Goal: Task Accomplishment & Management: Use online tool/utility

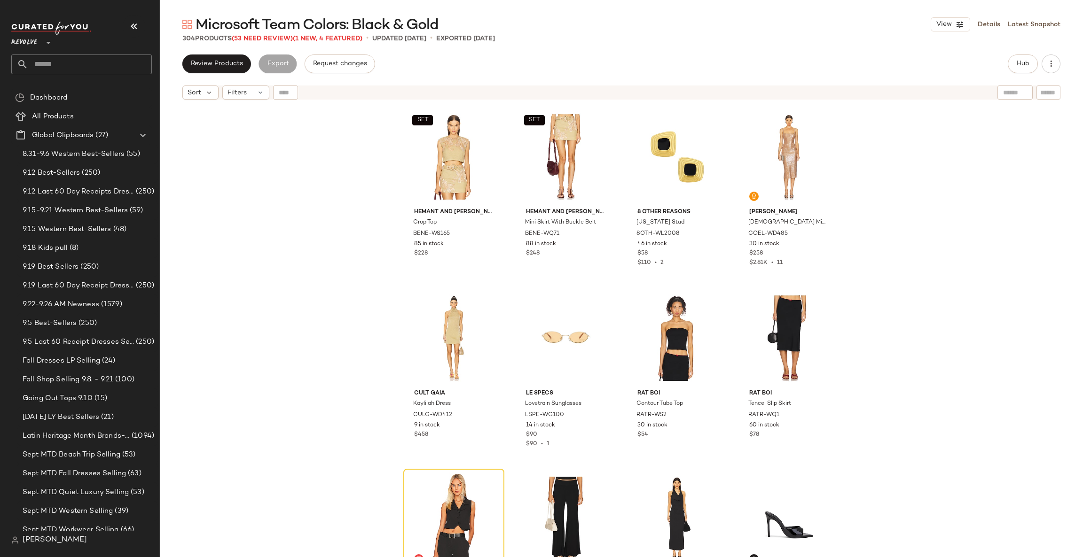
drag, startPoint x: 866, startPoint y: 2, endPoint x: 312, endPoint y: 203, distance: 588.3
click at [312, 203] on div "SET HEMANT AND [PERSON_NAME] Crop Top BENE-WS165 85 in stock $228 SET HEMANT AN…" at bounding box center [621, 342] width 923 height 476
click at [133, 30] on icon "button" at bounding box center [133, 26] width 11 height 11
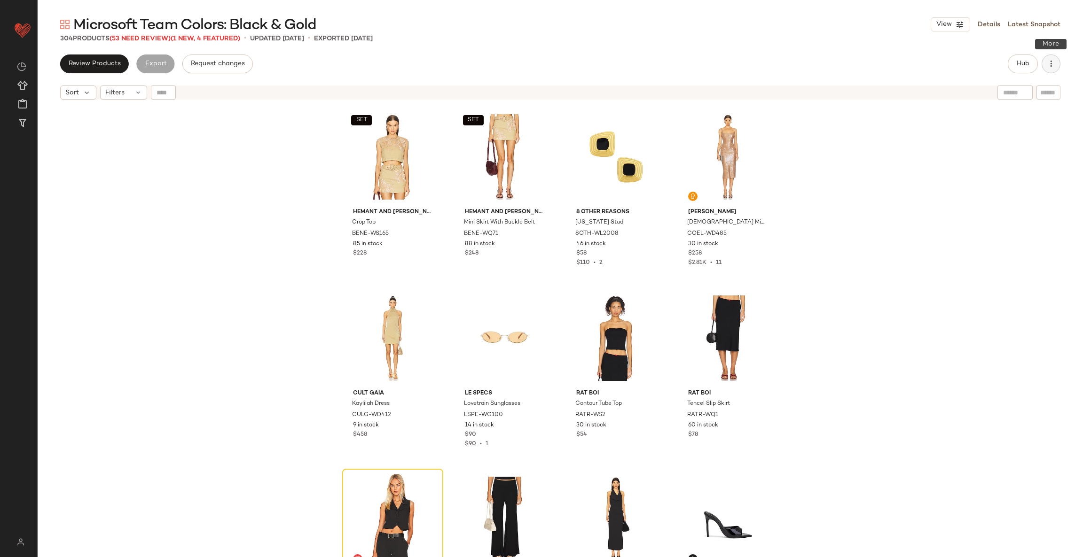
click at [902, 61] on icon "button" at bounding box center [1050, 63] width 9 height 9
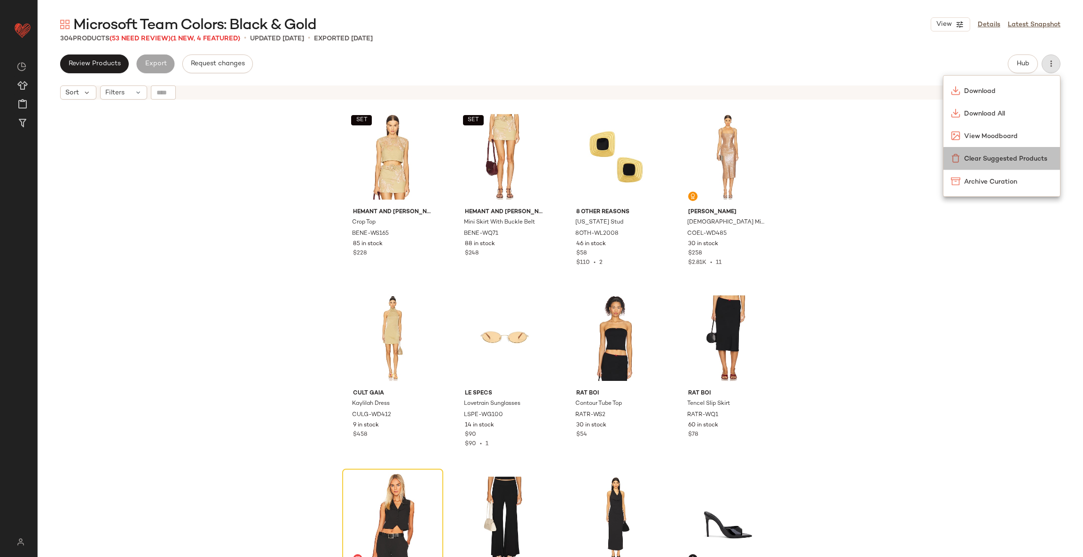
click at [902, 154] on span "Clear Suggested Products" at bounding box center [1008, 159] width 88 height 10
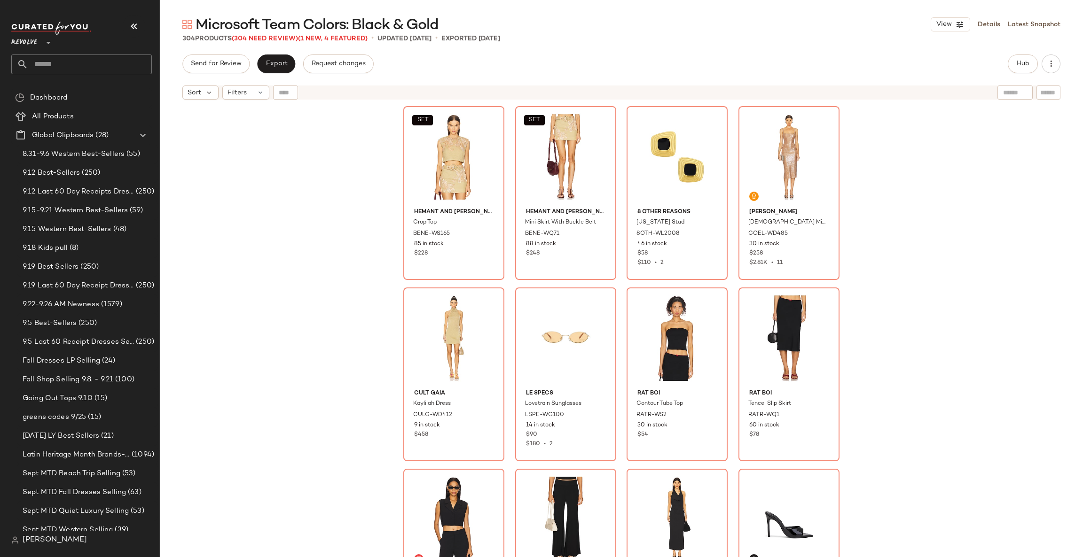
click at [1061, 58] on div "Send for Review Export Request changes Hub" at bounding box center [621, 64] width 923 height 19
click at [1044, 70] on button "button" at bounding box center [1050, 64] width 19 height 19
click at [900, 174] on div "SET HEMANT AND NANDITA Crop Top BENE-WS165 85 in stock $228 SET HEMANT AND NAND…" at bounding box center [621, 342] width 923 height 476
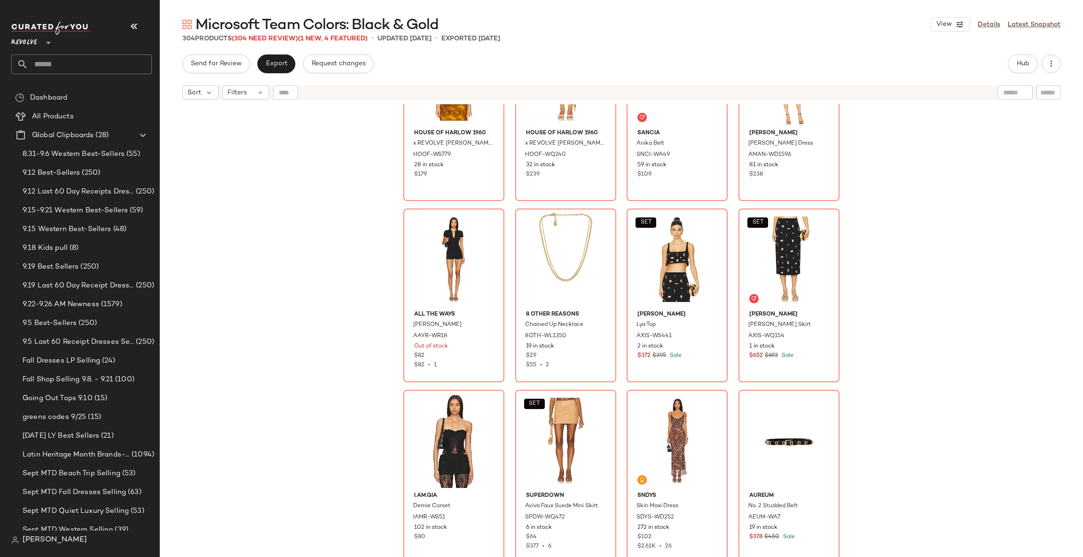
scroll to position [2277, 0]
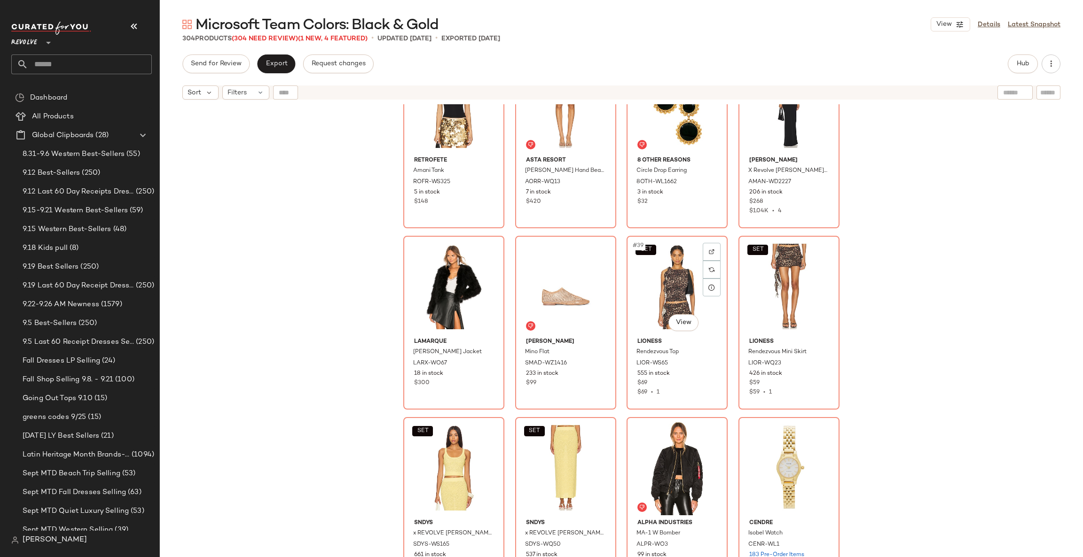
scroll to position [1577, 0]
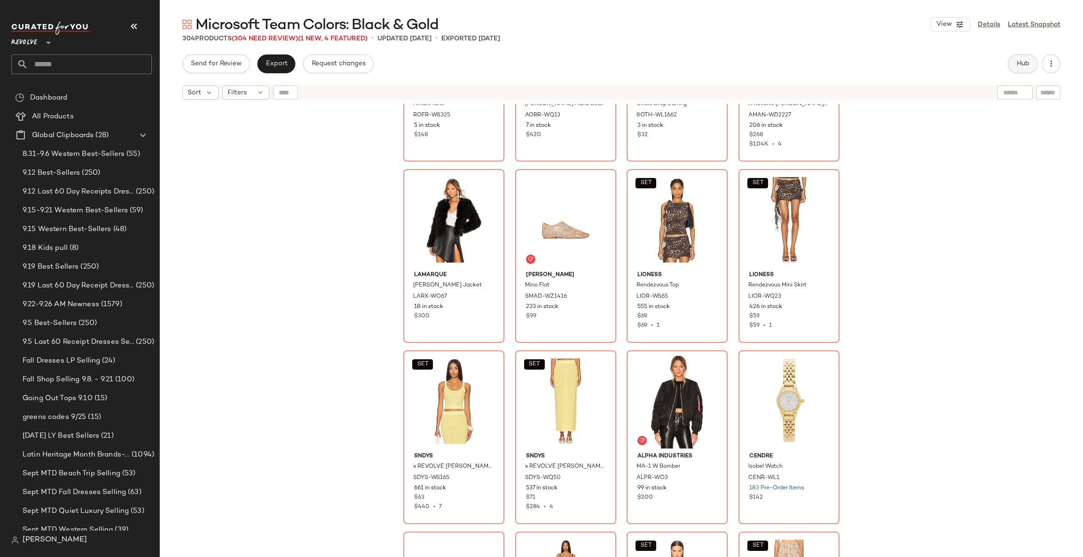
click at [1022, 60] on span "Hub" at bounding box center [1022, 64] width 13 height 8
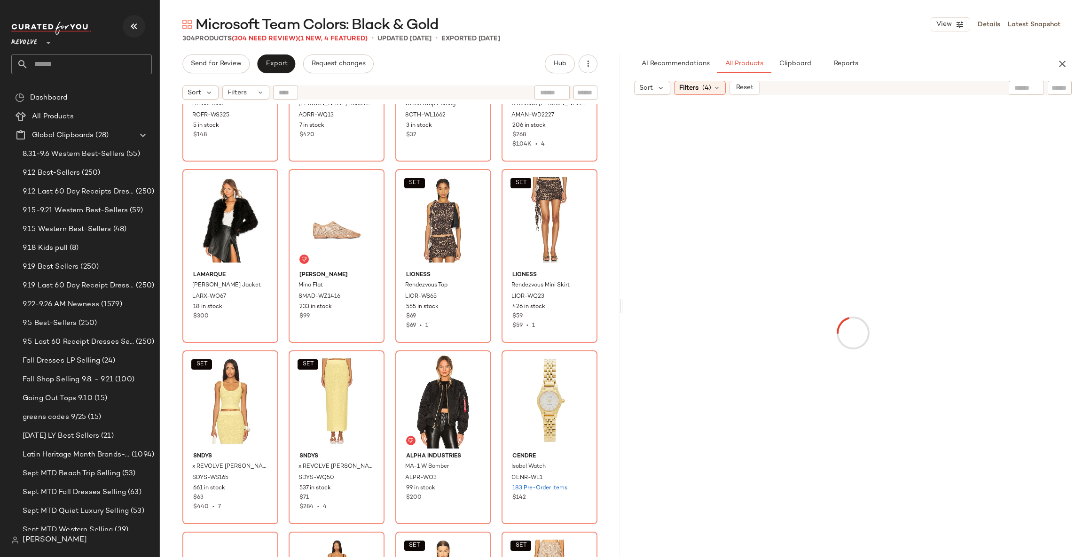
click at [132, 27] on icon "button" at bounding box center [133, 26] width 11 height 11
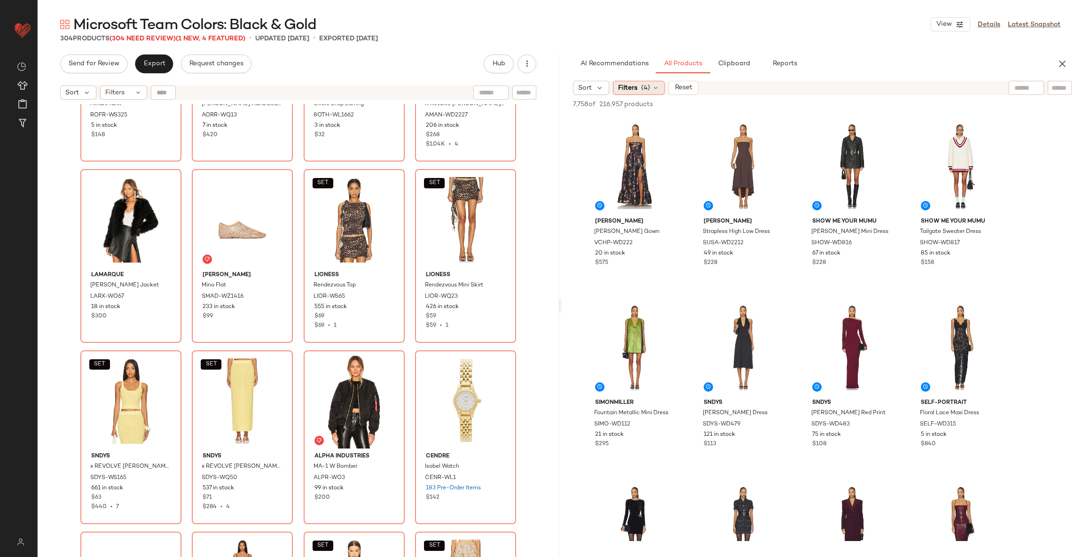
click at [647, 90] on span "(4)" at bounding box center [645, 88] width 9 height 10
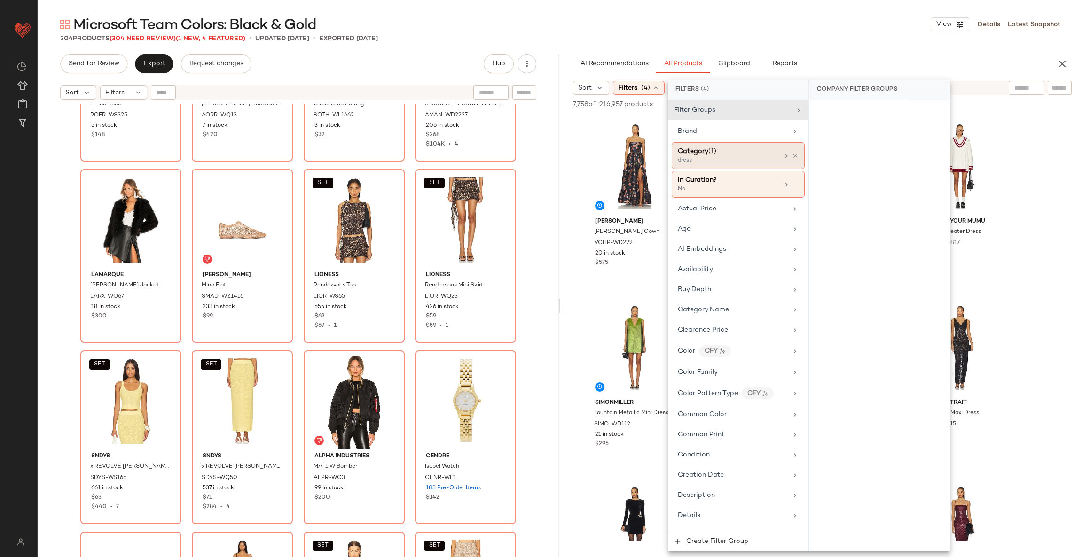
click at [741, 157] on div "dress" at bounding box center [725, 160] width 94 height 8
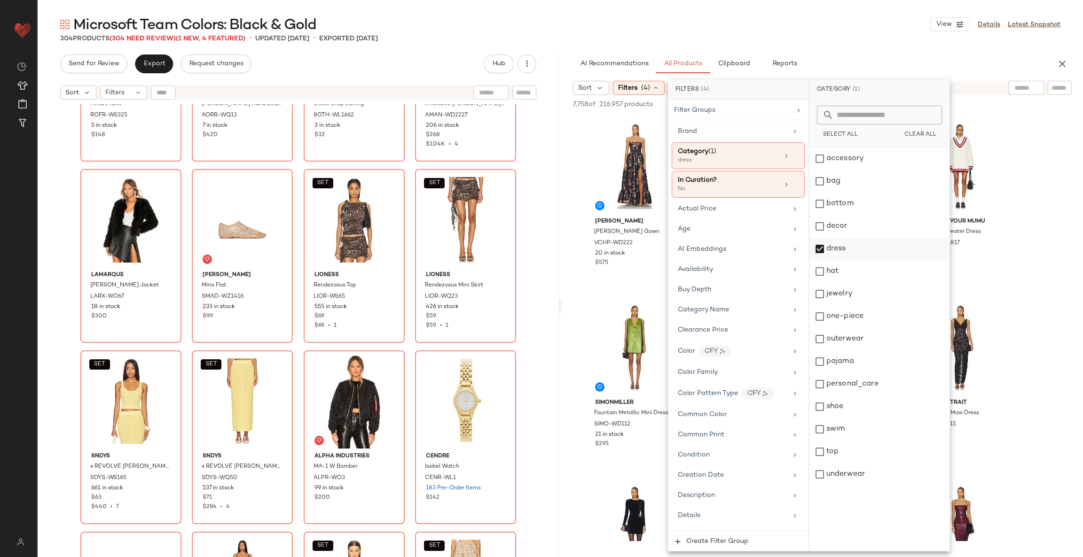
click at [825, 242] on div "dress" at bounding box center [879, 249] width 140 height 23
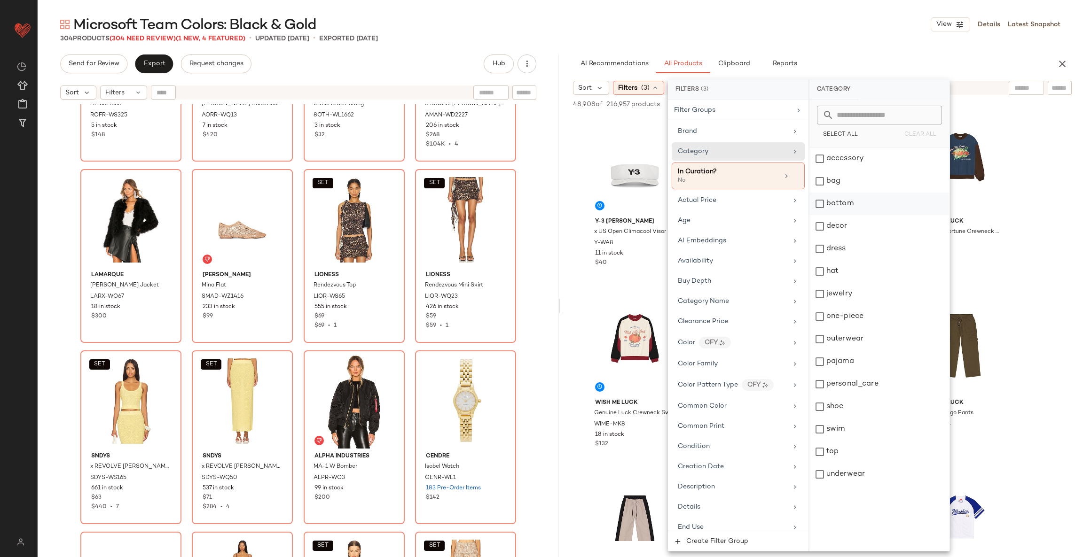
click at [842, 207] on div "bottom" at bounding box center [879, 204] width 140 height 23
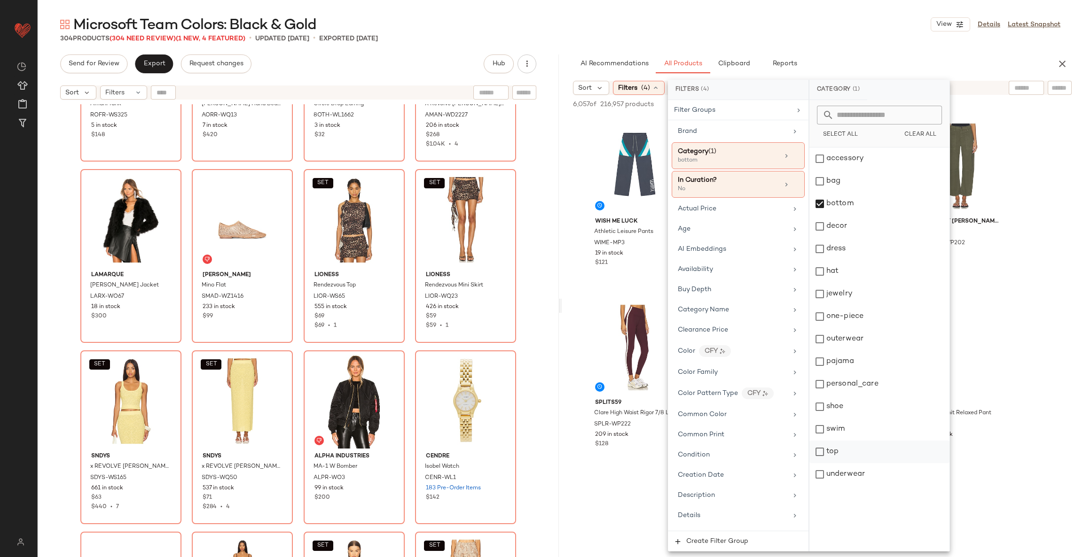
click at [850, 452] on div "top" at bounding box center [879, 452] width 140 height 23
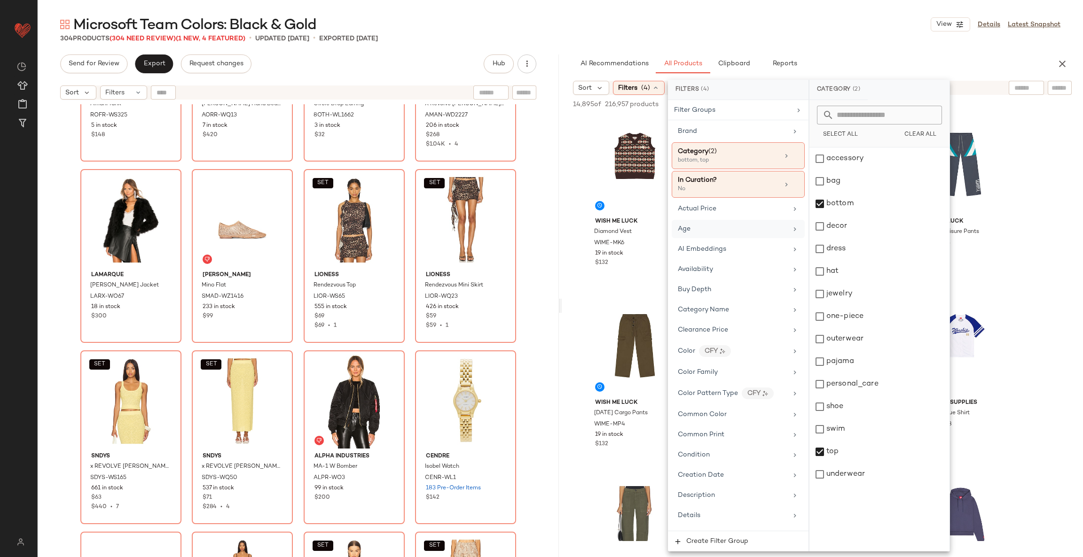
click at [701, 224] on div "Age" at bounding box center [737, 229] width 133 height 18
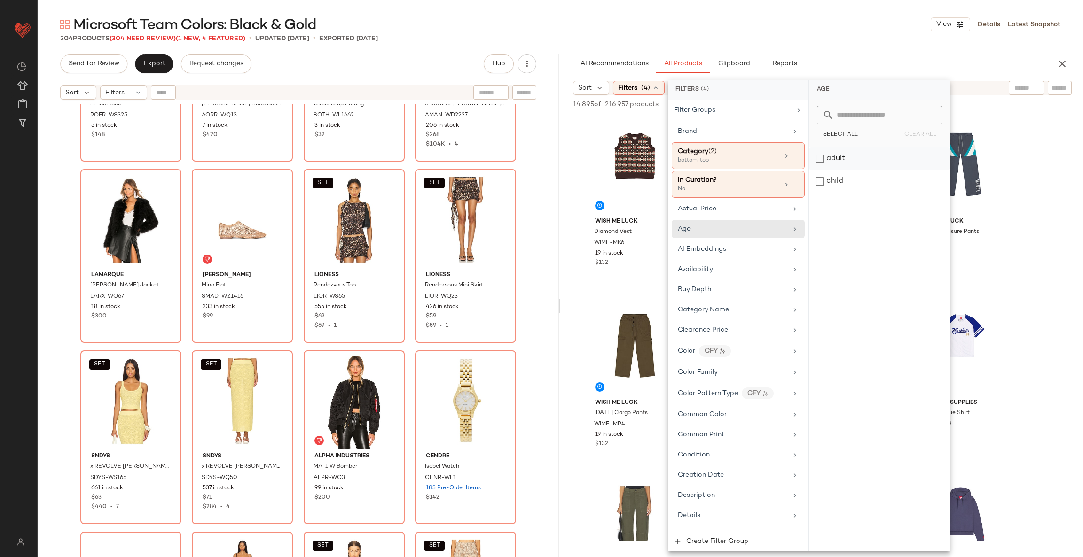
click at [840, 164] on div "adult" at bounding box center [879, 159] width 140 height 23
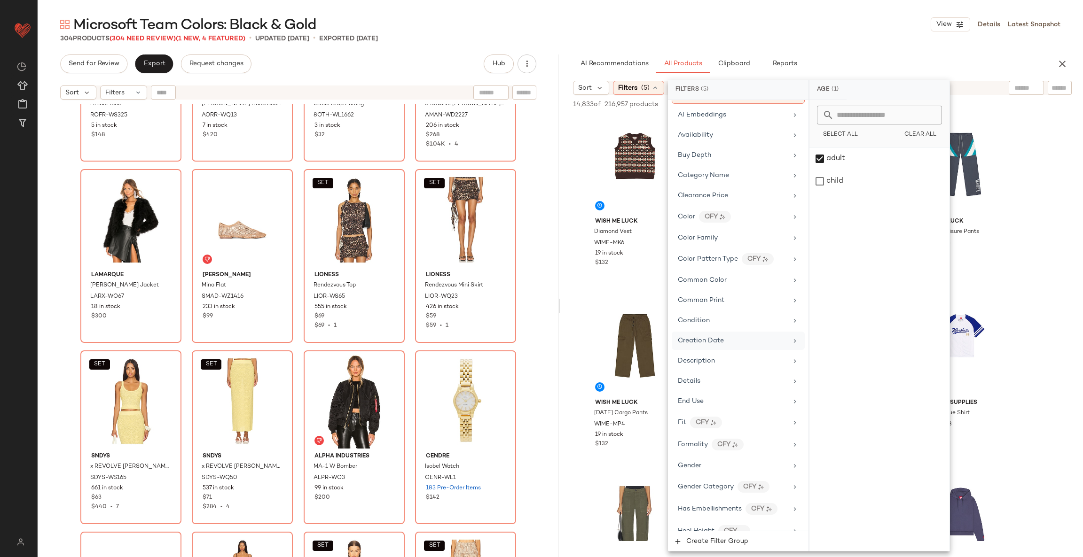
scroll to position [144, 0]
click at [692, 459] on div "Filter Groups Brand Category (2) bottom, top In Curation? No Actual Price Age (…" at bounding box center [738, 315] width 140 height 431
click at [690, 468] on span "Gender" at bounding box center [689, 464] width 23 height 7
click at [832, 160] on div "female" at bounding box center [879, 159] width 140 height 23
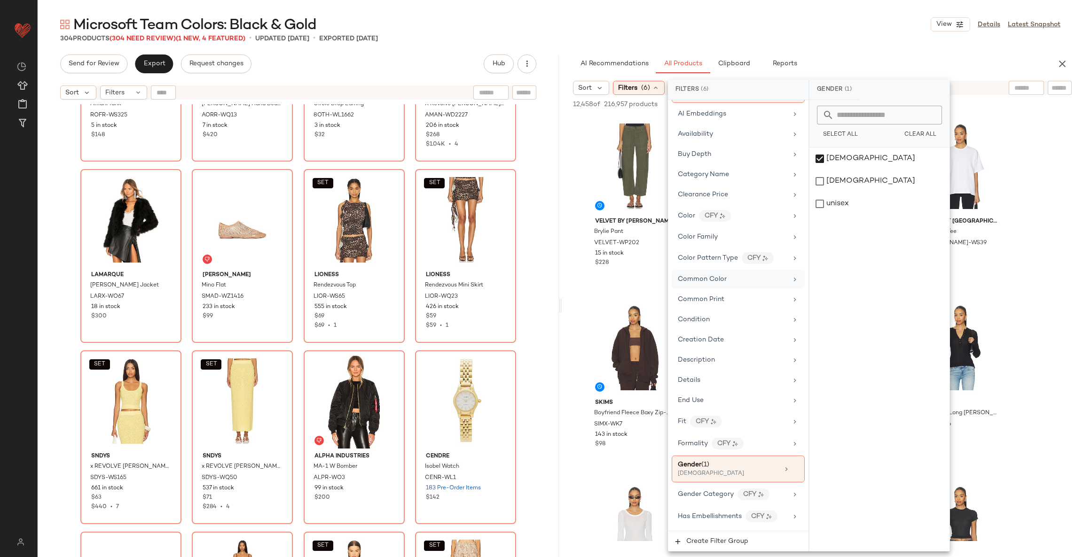
click at [716, 283] on span "Common Color" at bounding box center [702, 279] width 49 height 7
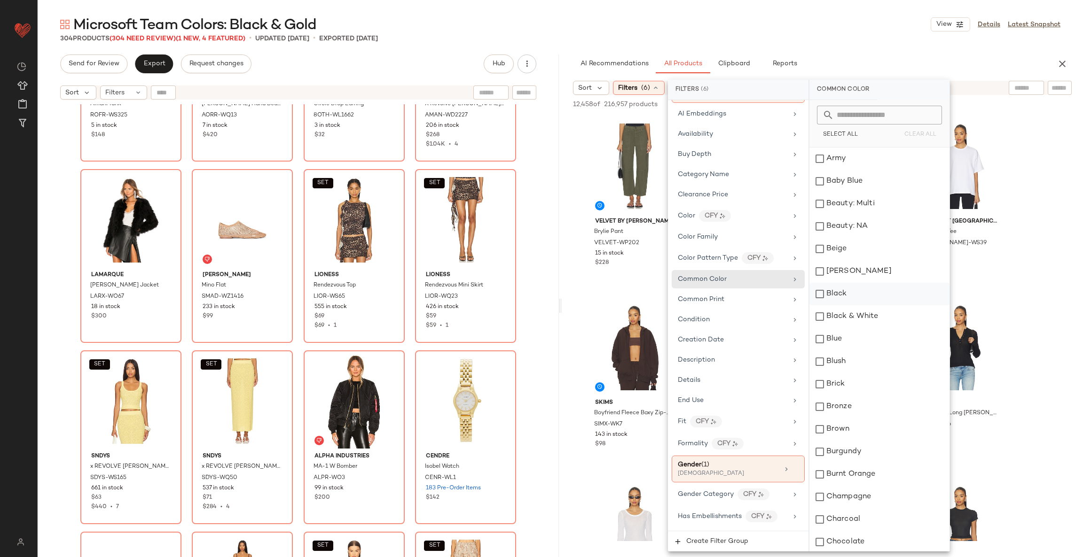
click at [831, 299] on div "Black" at bounding box center [879, 294] width 140 height 23
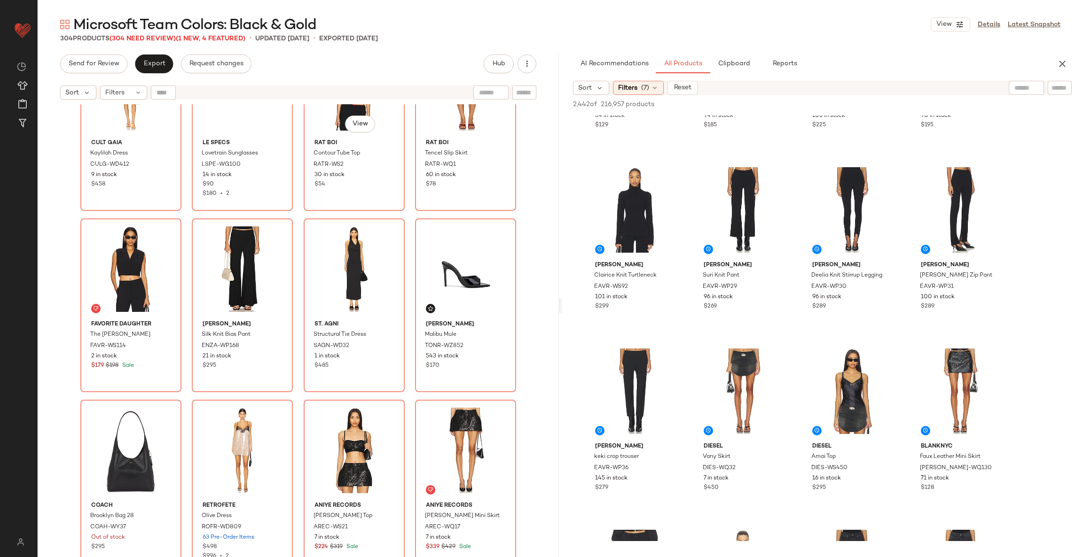
scroll to position [261, 0]
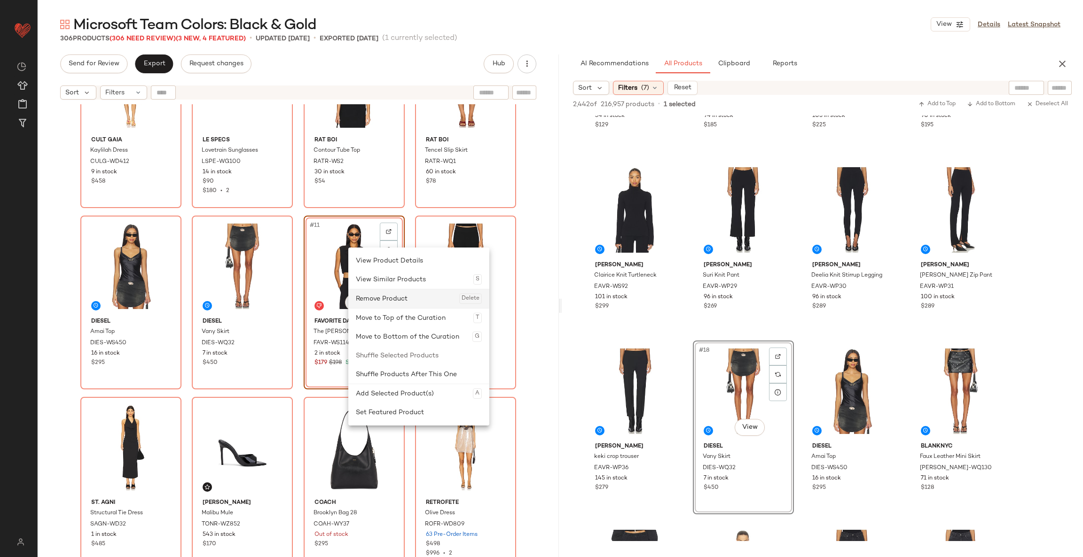
click at [376, 297] on div "Remove Product Delete" at bounding box center [419, 298] width 126 height 19
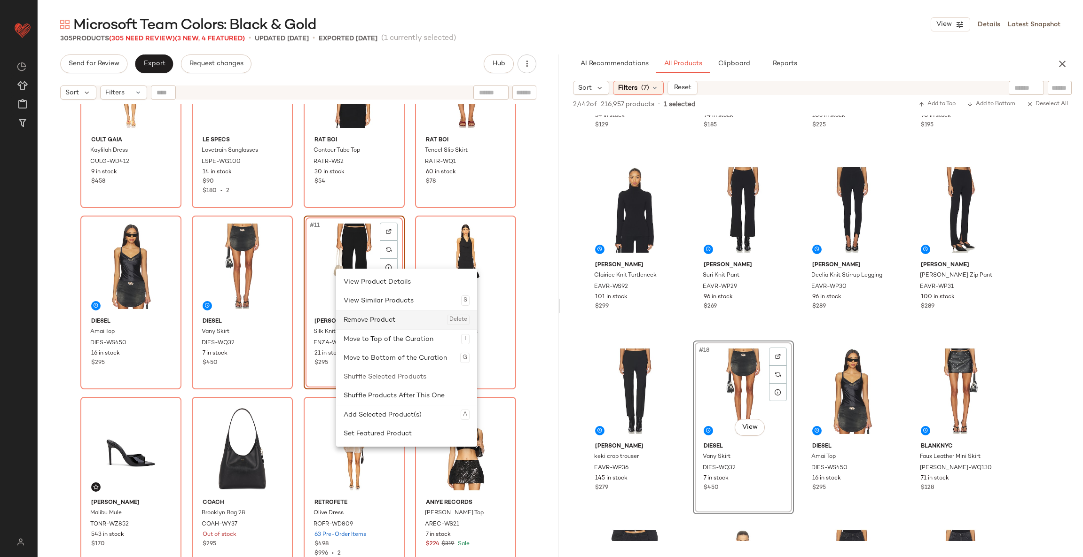
click at [370, 312] on div "Remove Product Delete" at bounding box center [406, 320] width 126 height 19
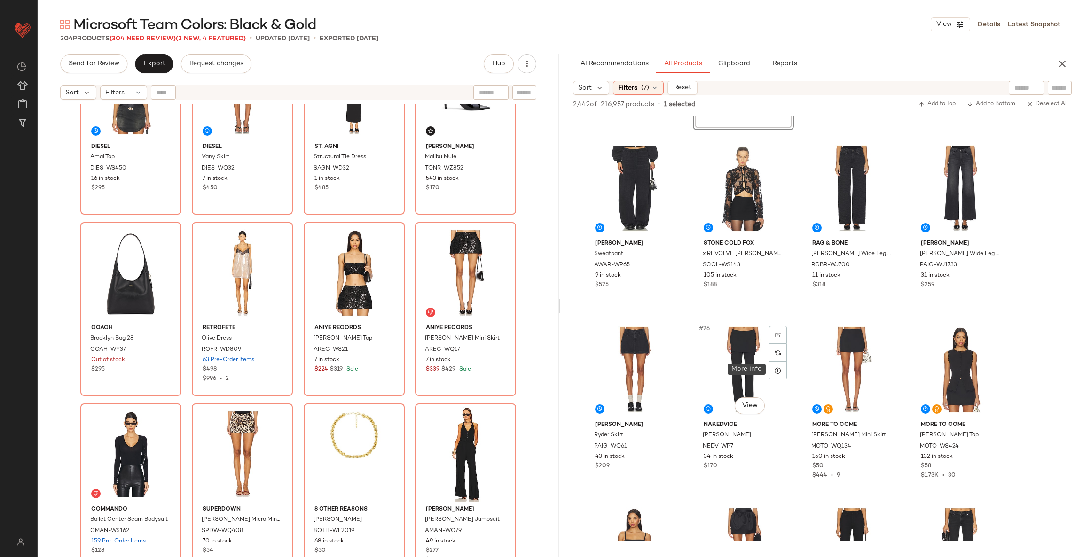
scroll to position [886, 0]
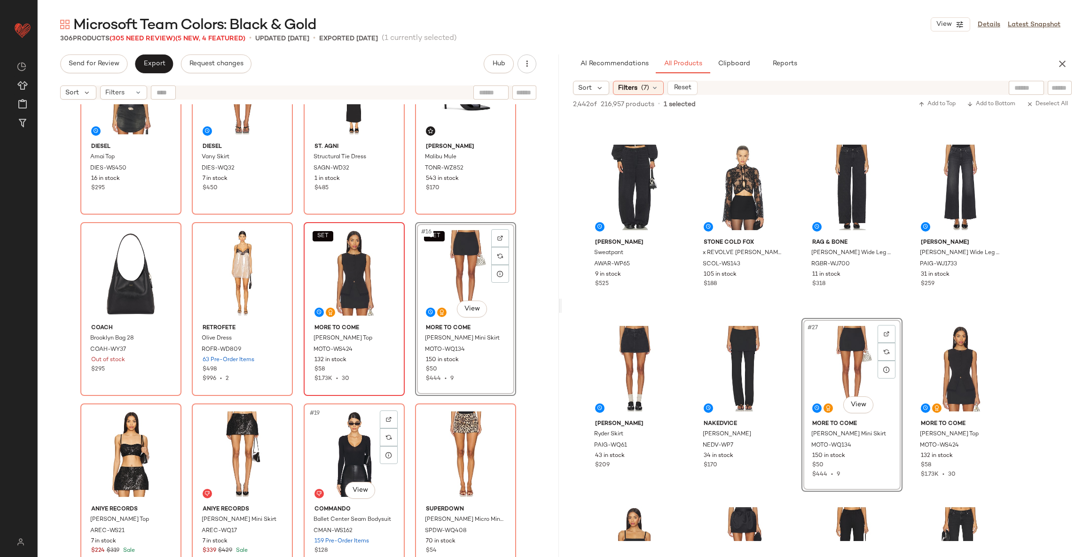
scroll to position [554, 0]
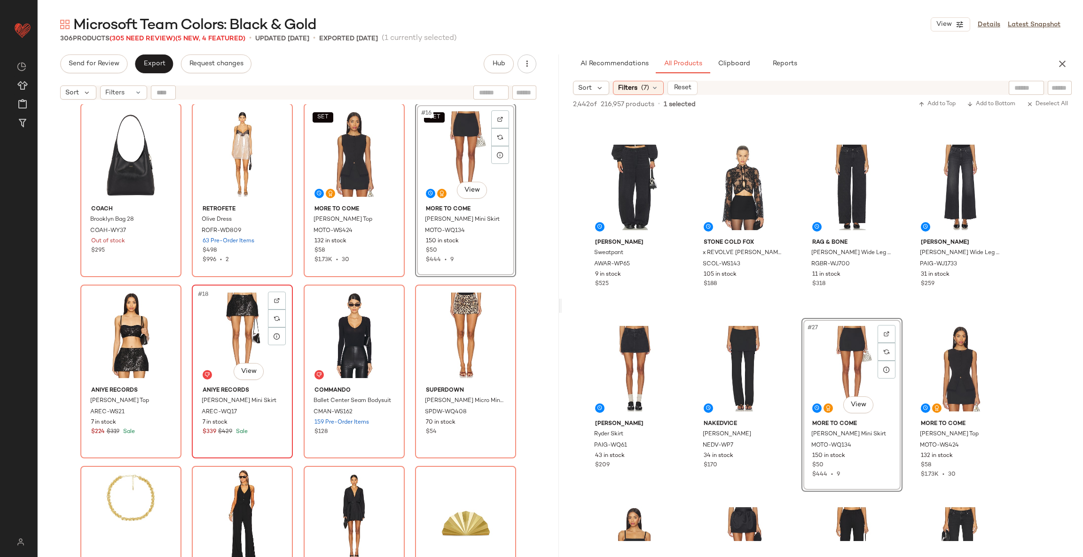
click at [227, 312] on div "#18 View" at bounding box center [242, 335] width 94 height 95
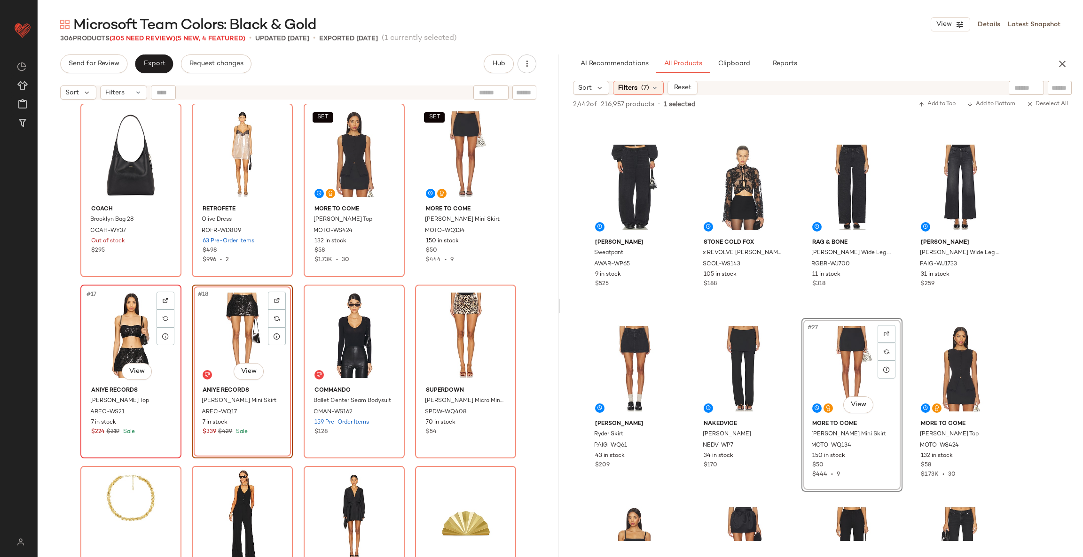
click at [109, 318] on div "#17 View" at bounding box center [131, 335] width 94 height 95
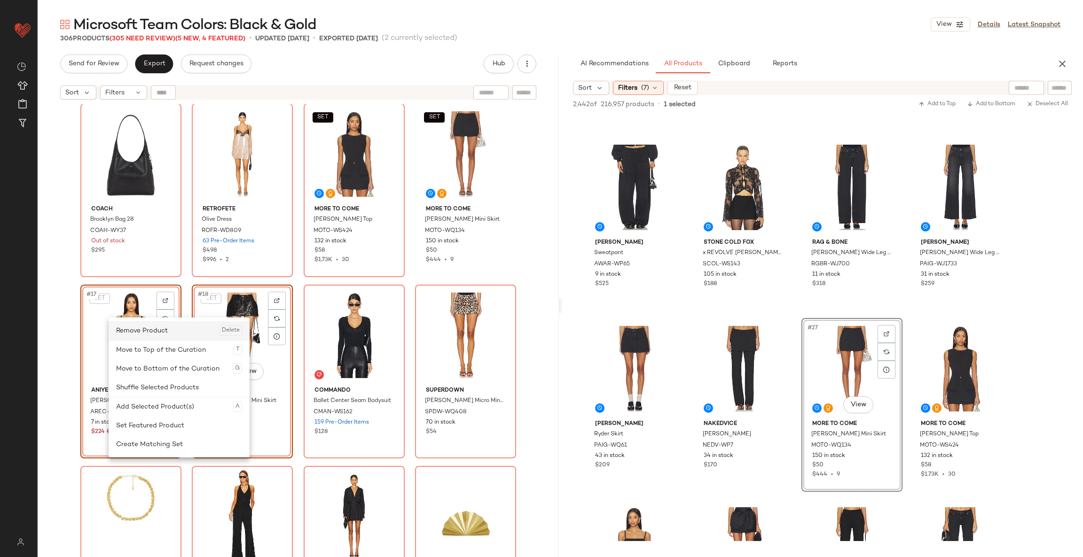
click at [163, 332] on div "Remove Product Delete" at bounding box center [179, 330] width 126 height 19
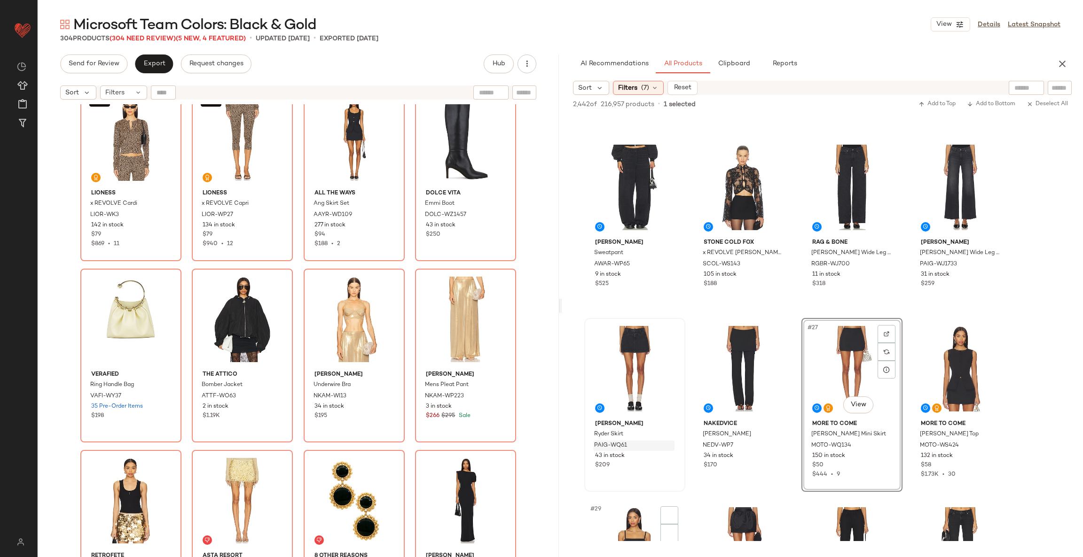
scroll to position [1066, 0]
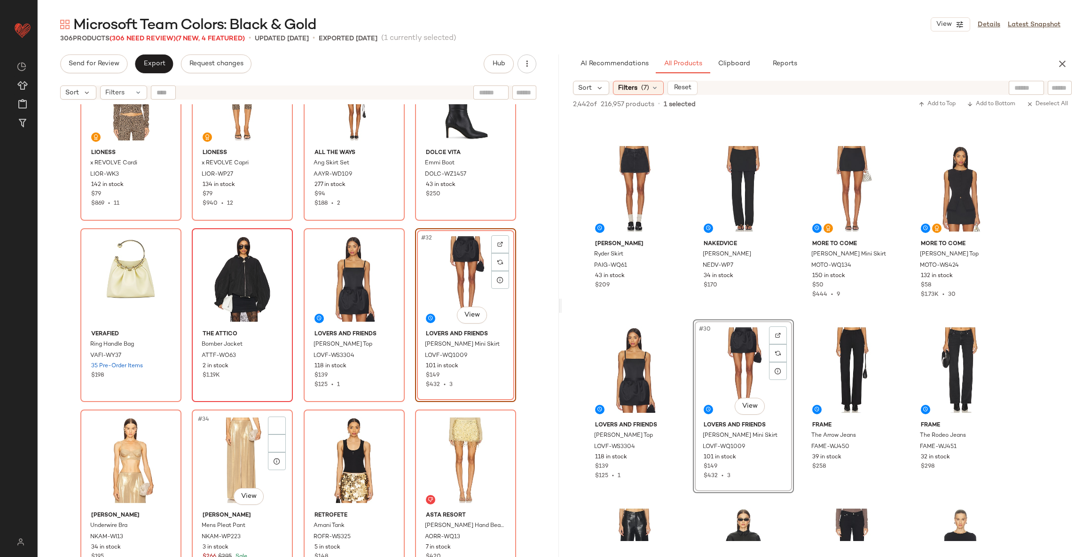
scroll to position [1222, 0]
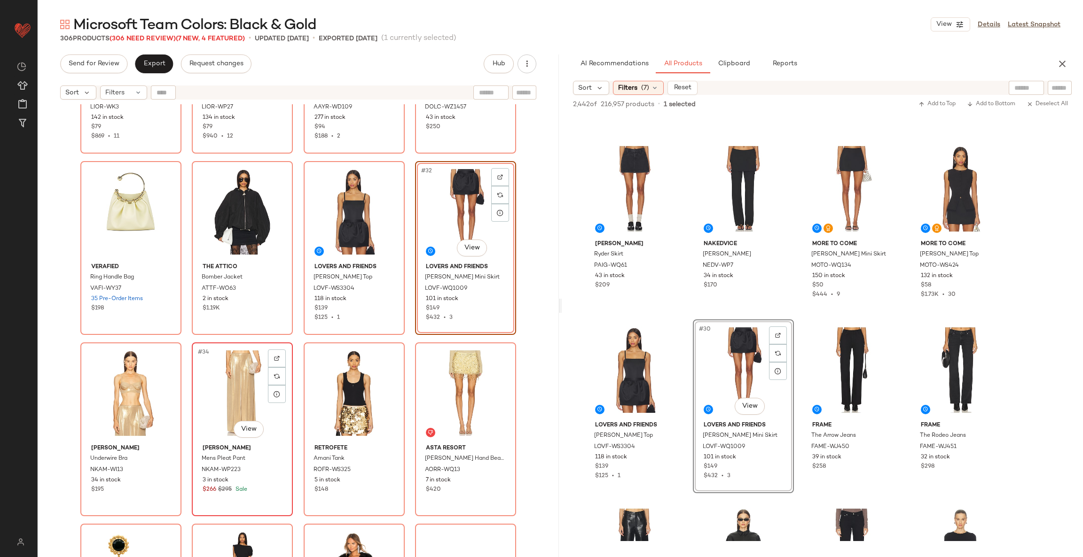
click at [193, 375] on div "#34 View Norma Kamali Mens Pleat Pant NKAM-WP223 3 in stock $266 $295 Sale" at bounding box center [242, 429] width 99 height 172
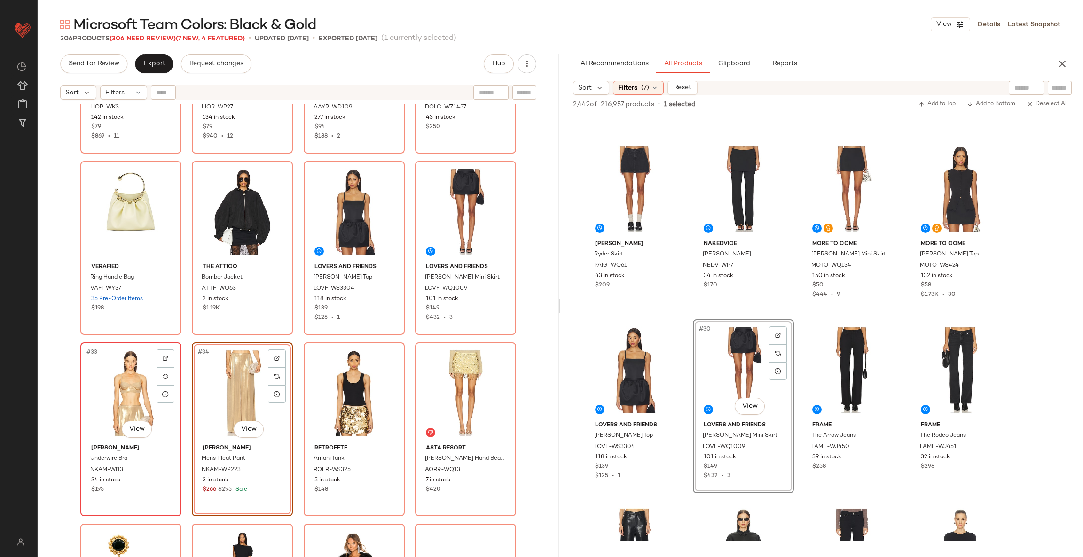
click at [111, 372] on div "#33 View" at bounding box center [131, 393] width 94 height 95
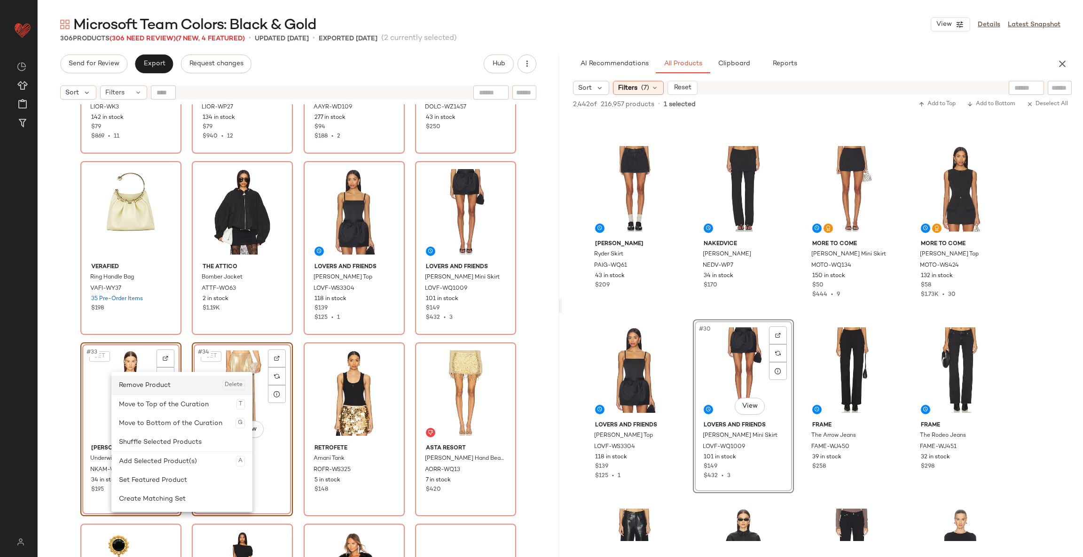
click at [148, 391] on div "Remove Product Delete" at bounding box center [182, 385] width 126 height 19
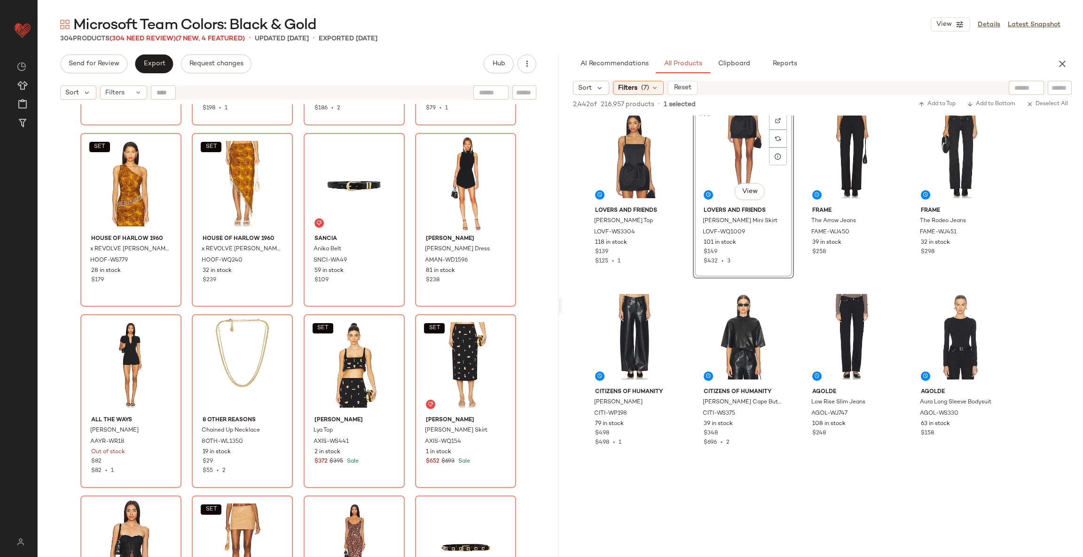
scroll to position [1288, 0]
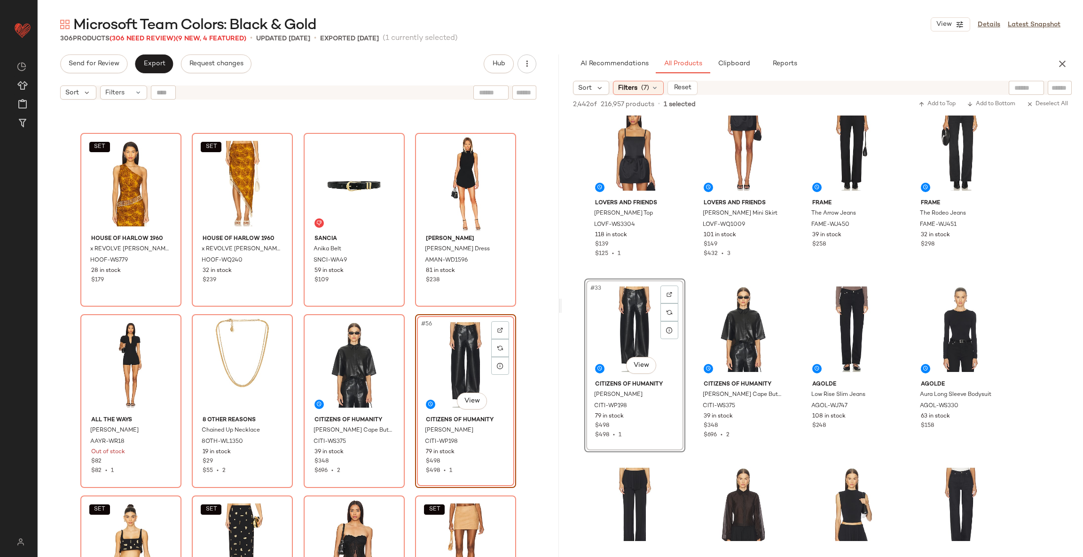
scroll to position [2254, 0]
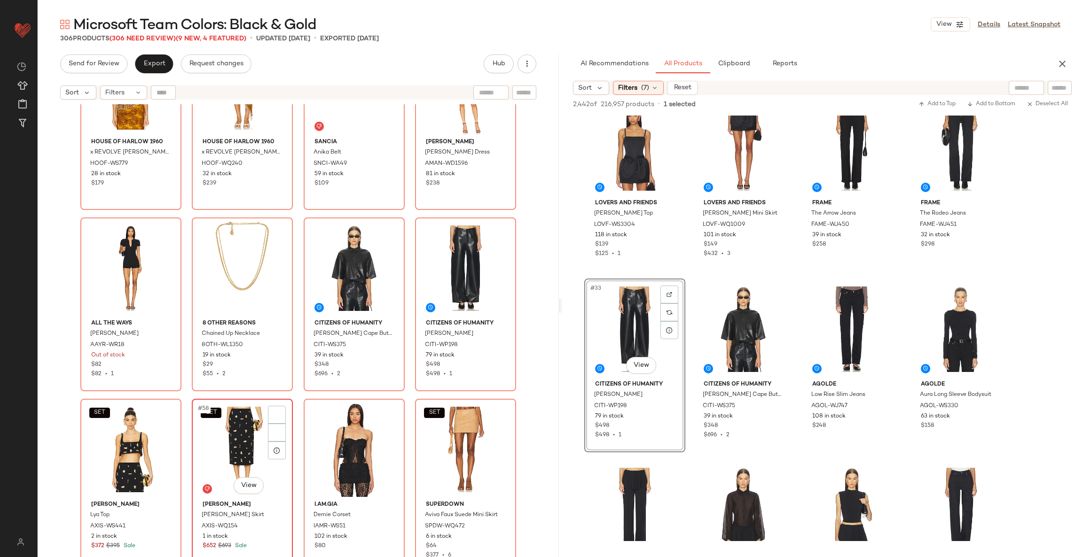
click at [235, 433] on div "SET #58 View" at bounding box center [242, 449] width 94 height 95
click at [97, 433] on div "SET #57 View" at bounding box center [131, 449] width 94 height 95
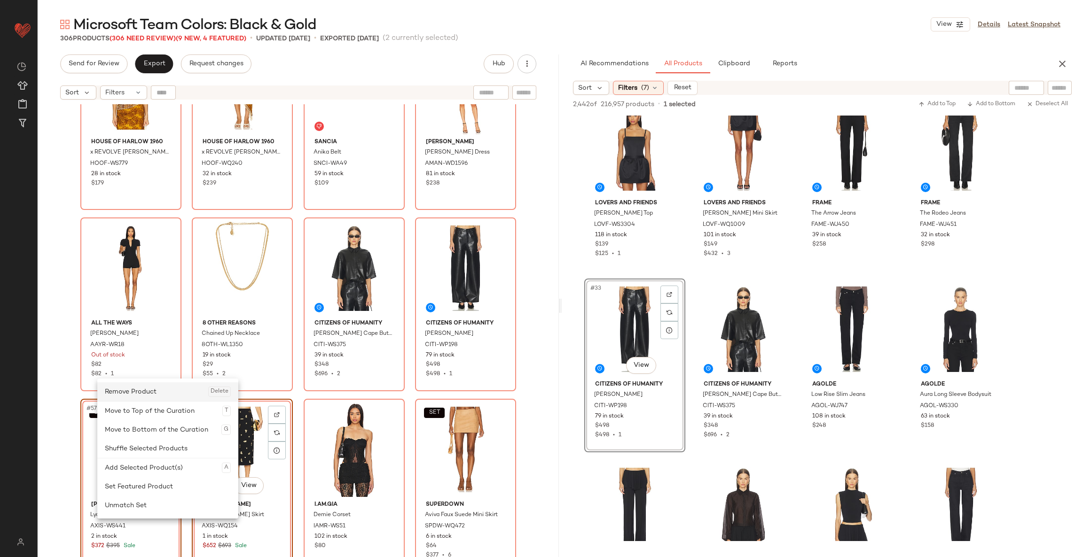
click at [143, 395] on div "Remove Product Delete" at bounding box center [168, 391] width 126 height 19
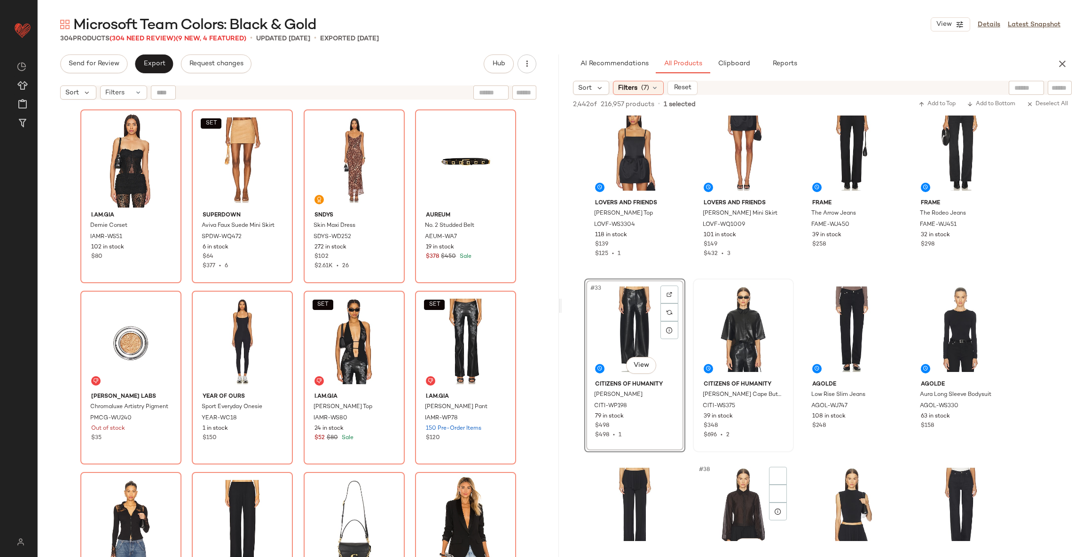
scroll to position [1342, 0]
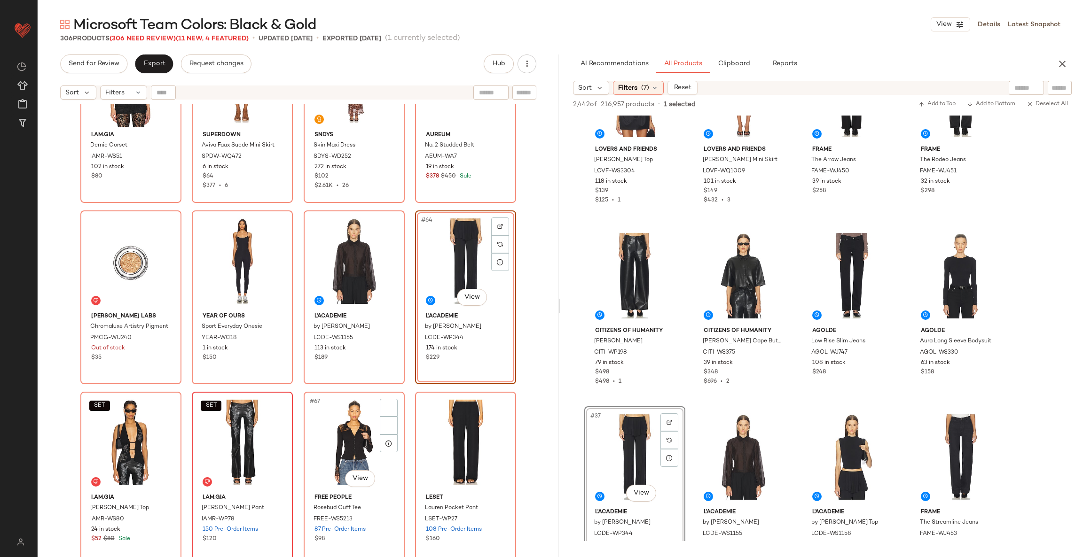
scroll to position [2656, 0]
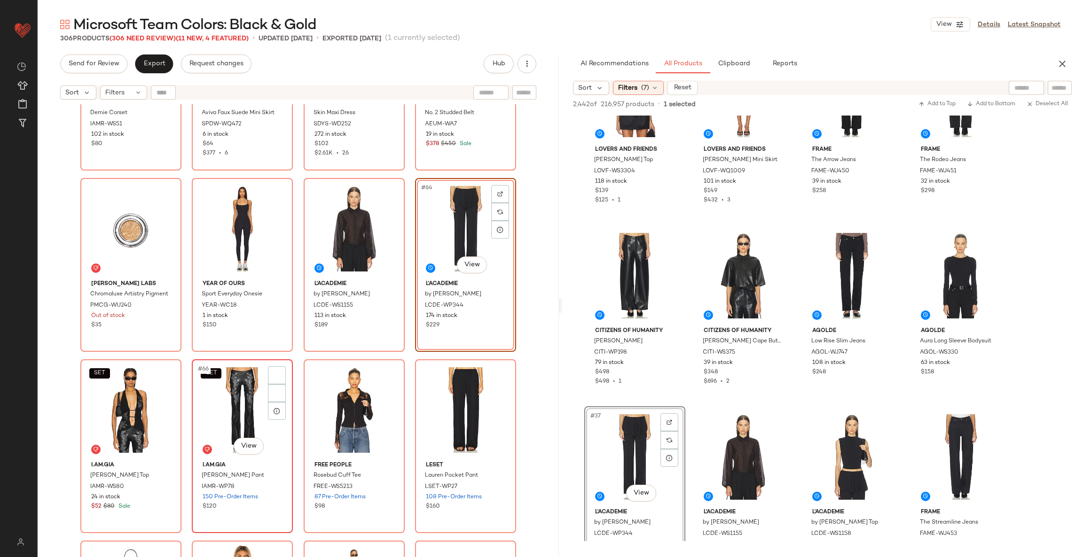
click at [252, 400] on div "SET #66 View" at bounding box center [242, 410] width 94 height 95
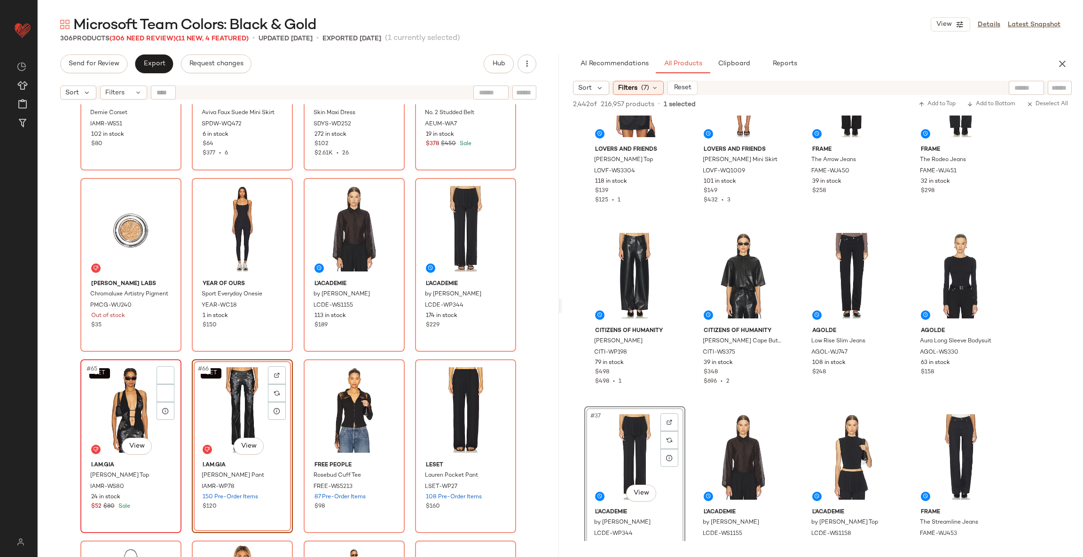
click at [127, 402] on div "SET #65 View" at bounding box center [131, 410] width 94 height 95
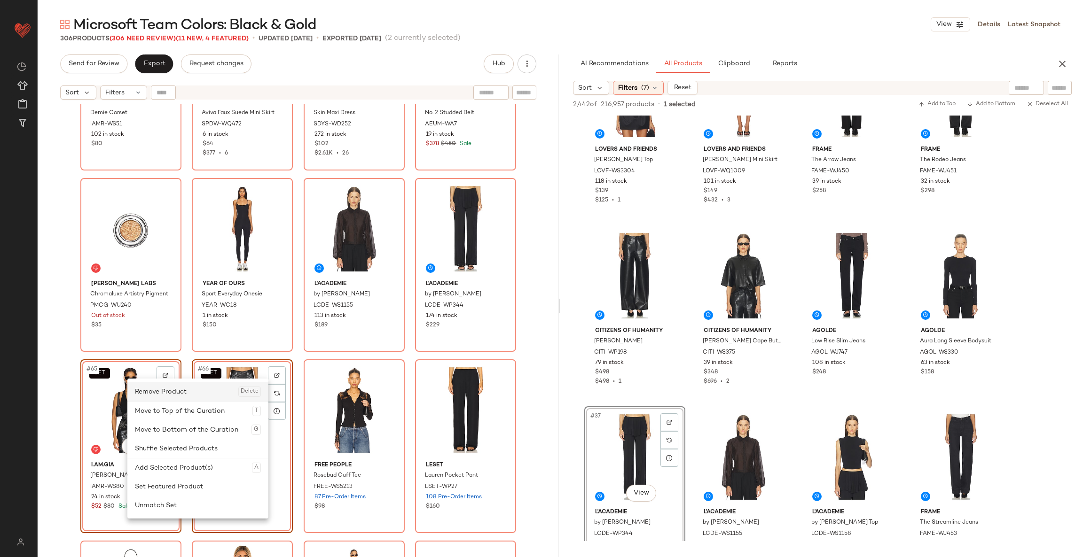
click at [176, 399] on div "Remove Product Delete" at bounding box center [198, 391] width 126 height 19
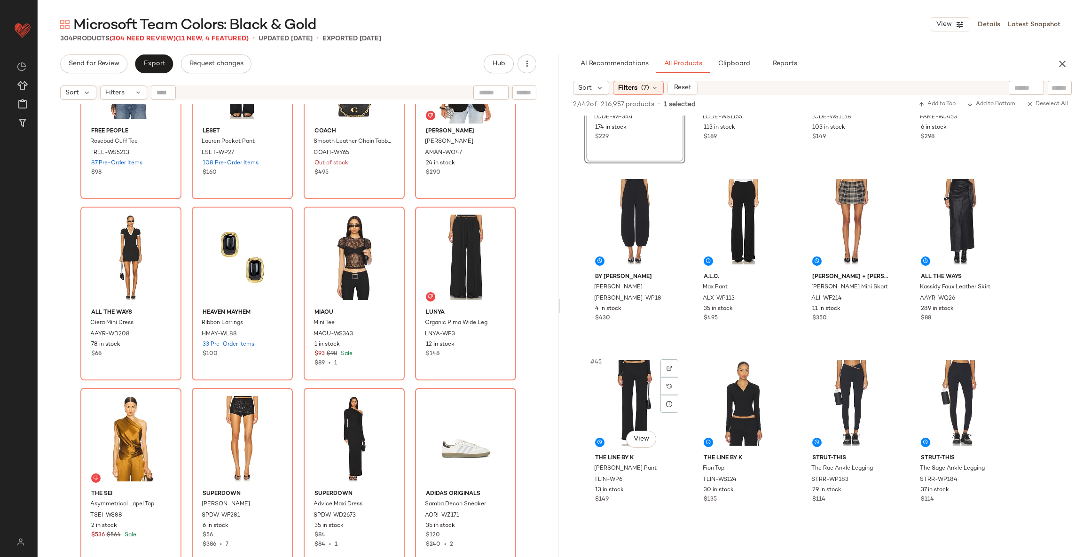
scroll to position [1784, 0]
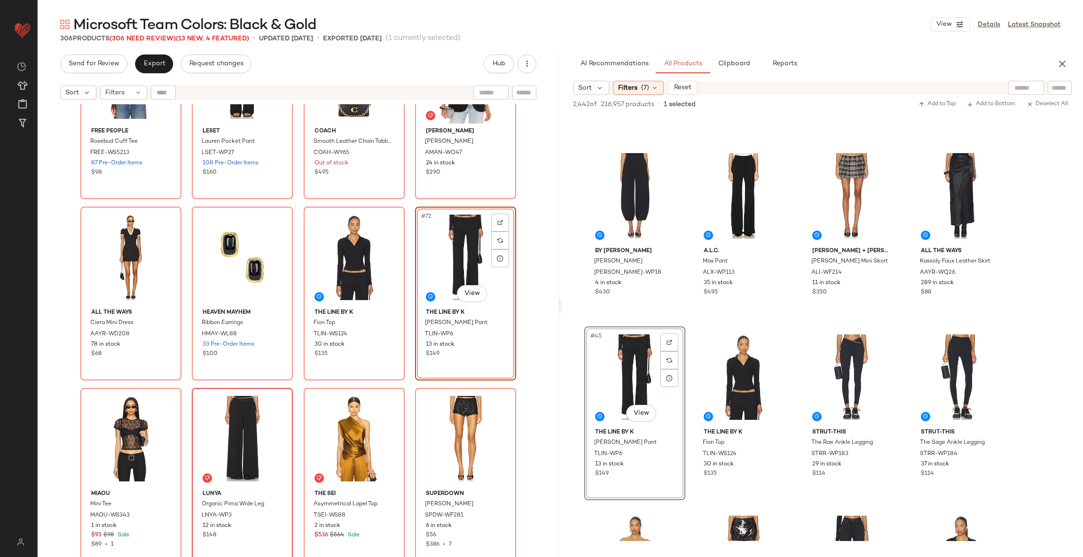
click at [250, 421] on div at bounding box center [242, 438] width 94 height 95
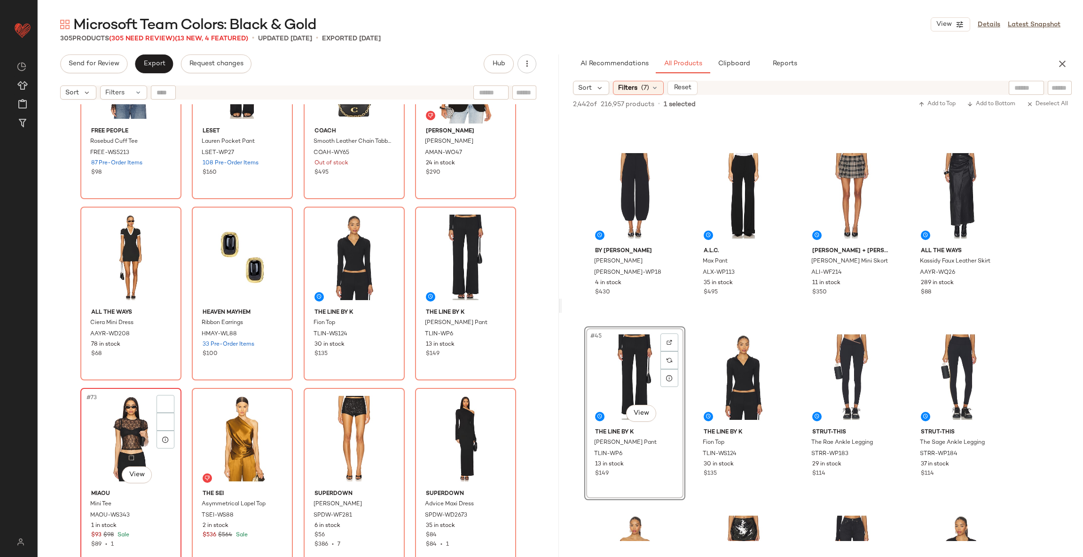
click at [129, 426] on div "#73 View" at bounding box center [131, 438] width 94 height 95
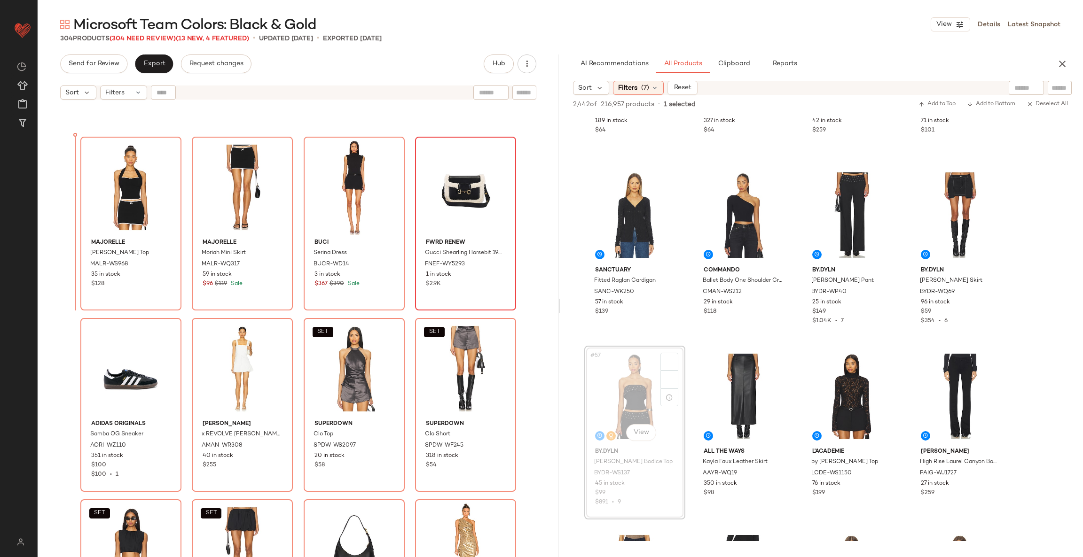
scroll to position [4692, 0]
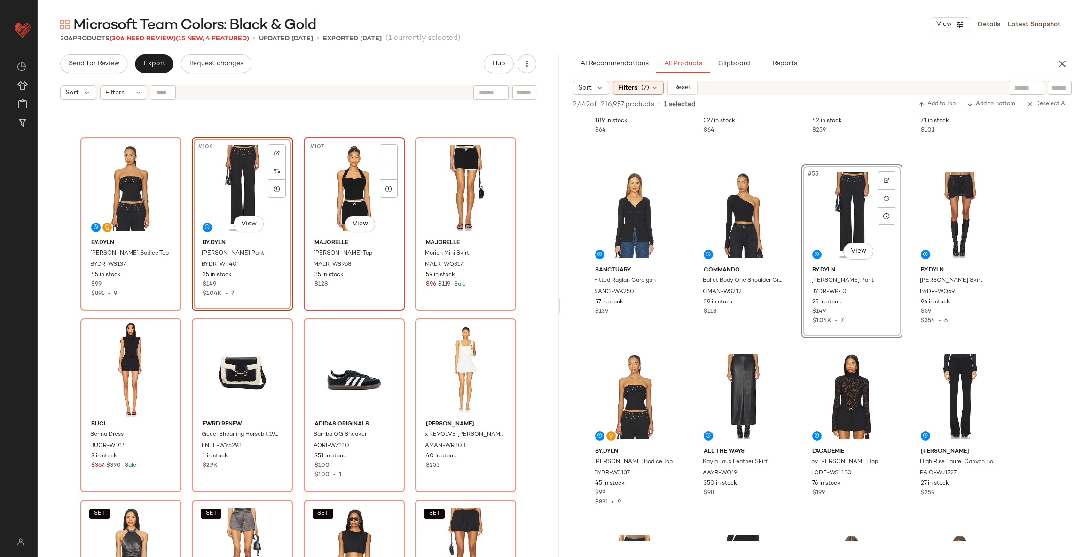
click at [345, 199] on div "#107 View" at bounding box center [354, 187] width 94 height 95
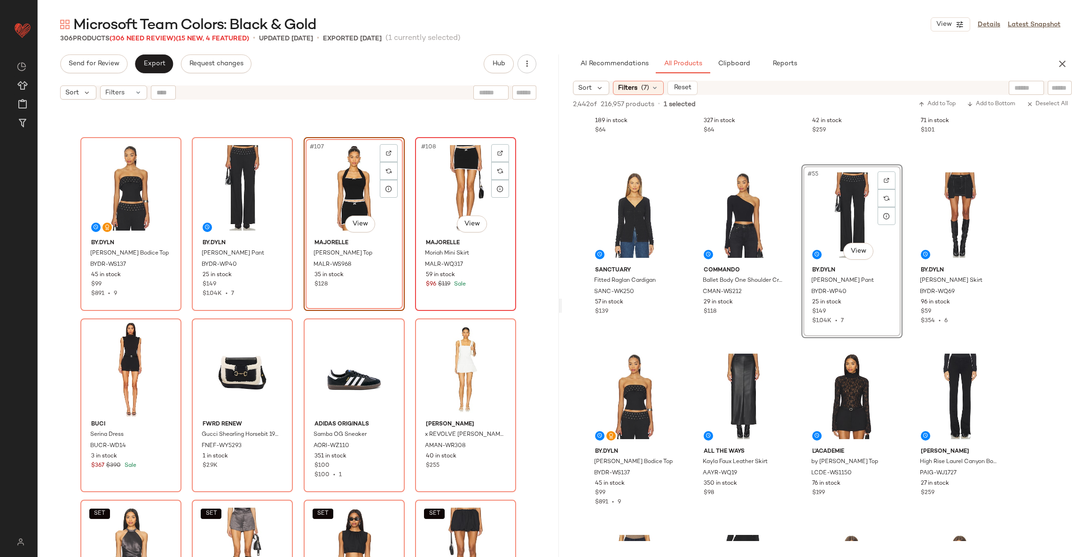
click at [452, 200] on div "#108 View" at bounding box center [465, 187] width 94 height 95
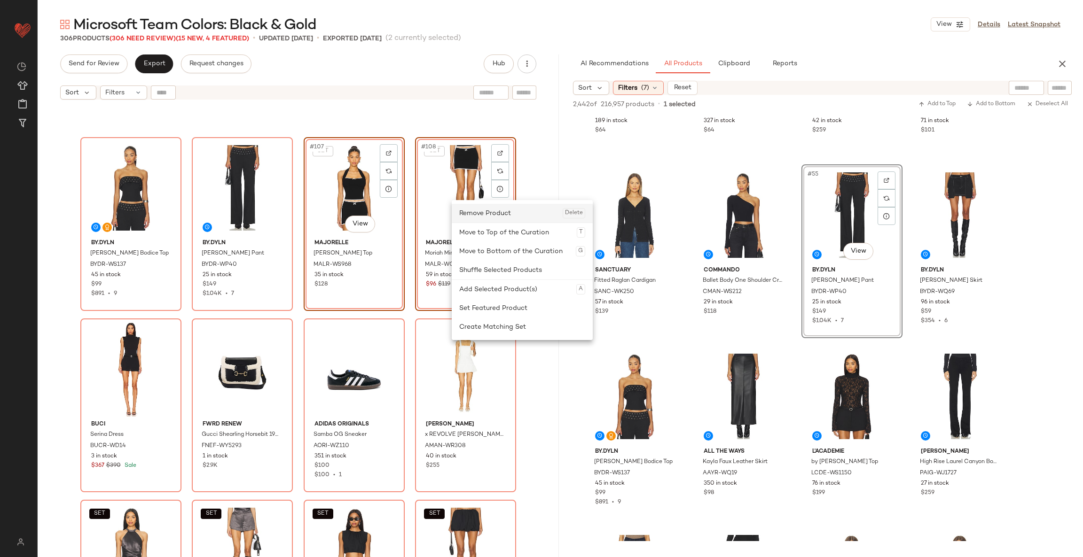
click at [467, 214] on div "Remove Product Delete" at bounding box center [522, 213] width 126 height 19
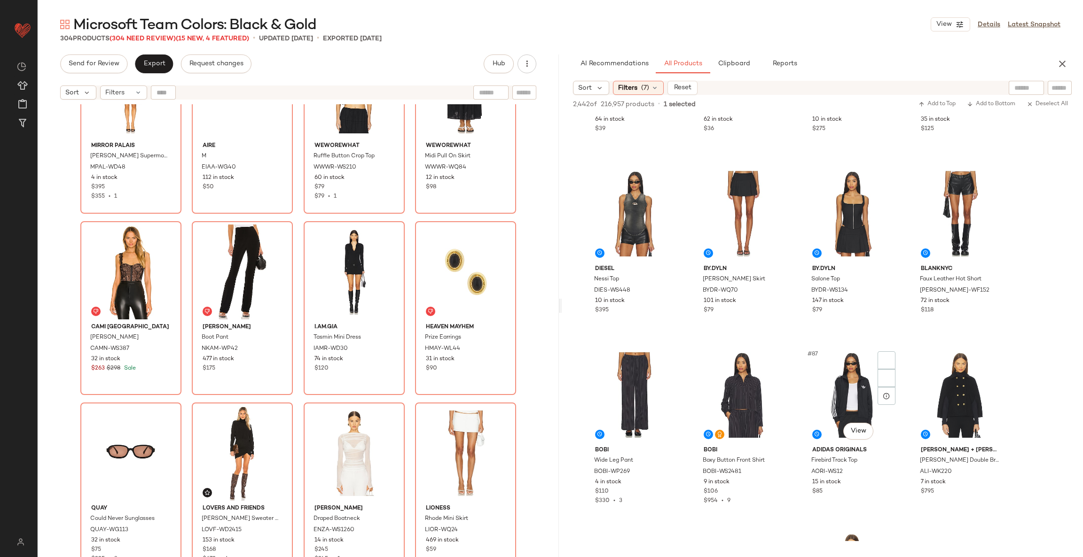
scroll to position [3584, 0]
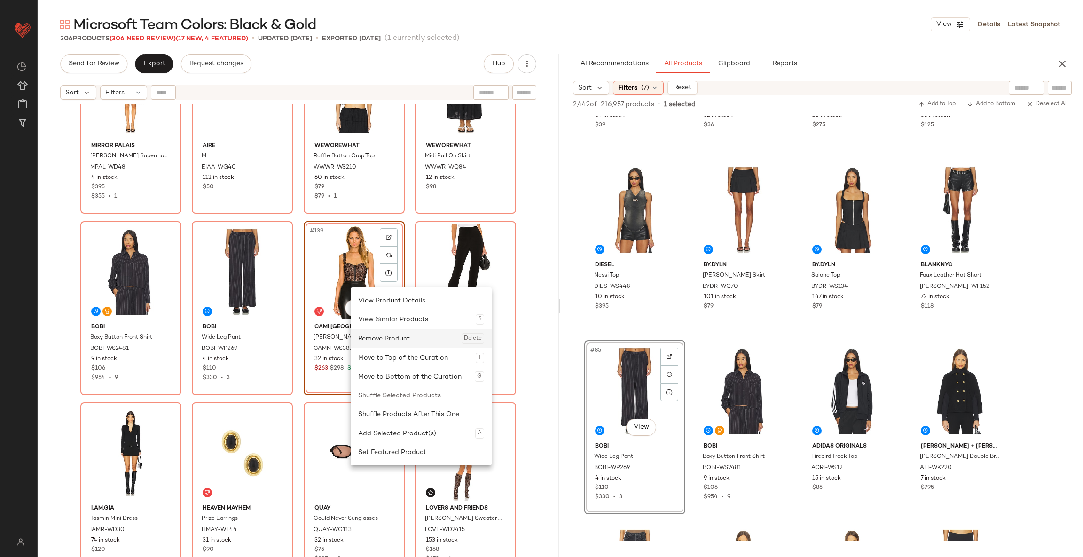
click at [400, 335] on div "Remove Product Delete" at bounding box center [421, 338] width 126 height 19
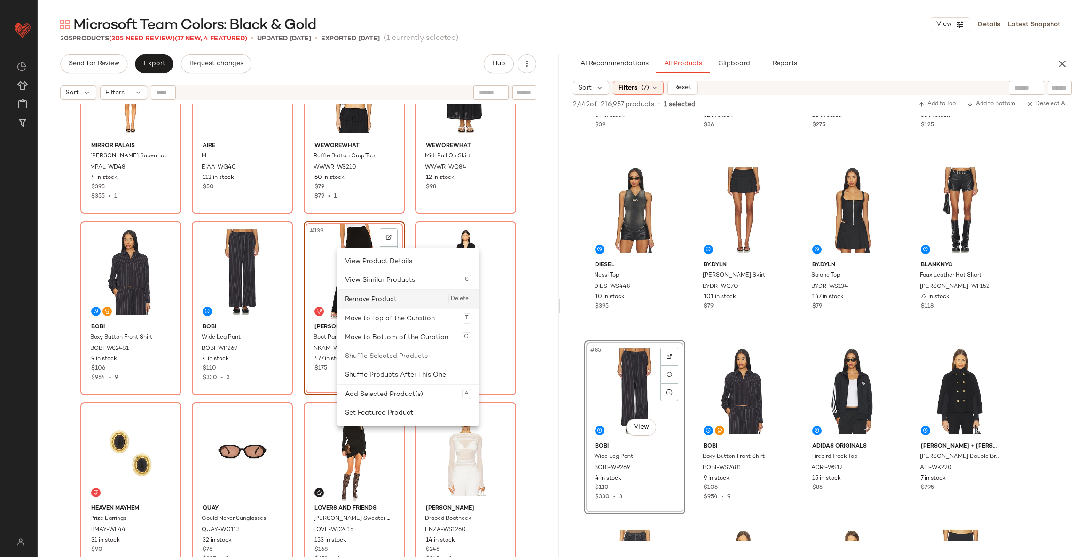
click at [387, 301] on div "Remove Product Delete" at bounding box center [408, 299] width 126 height 19
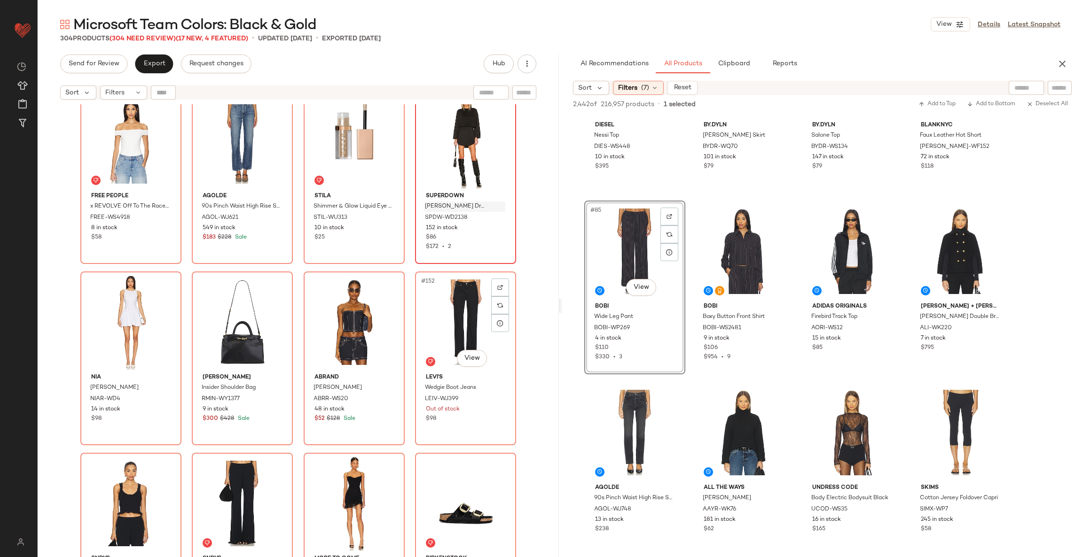
scroll to position [6556, 0]
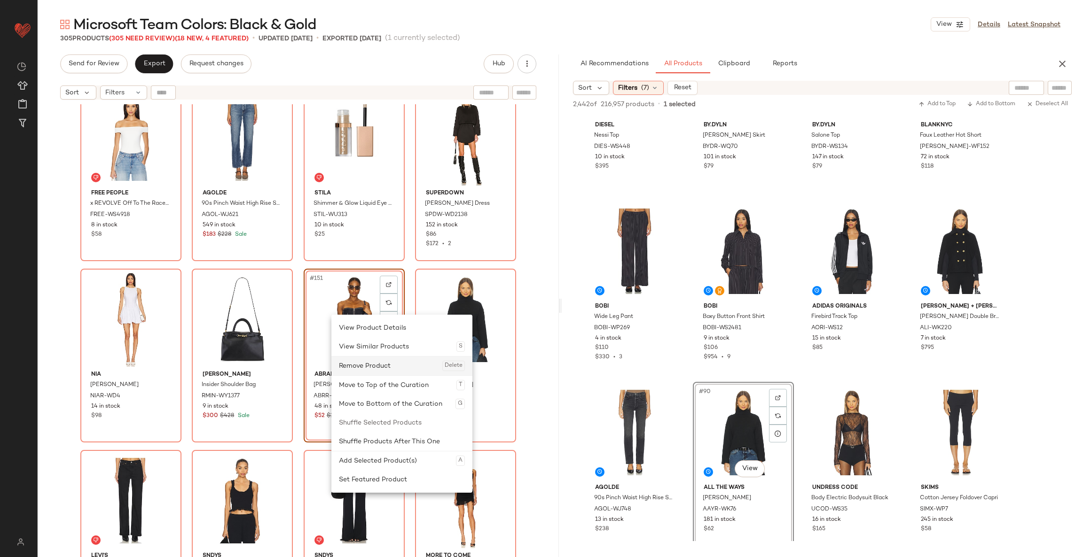
click at [386, 359] on div "Remove Product Delete" at bounding box center [402, 366] width 126 height 19
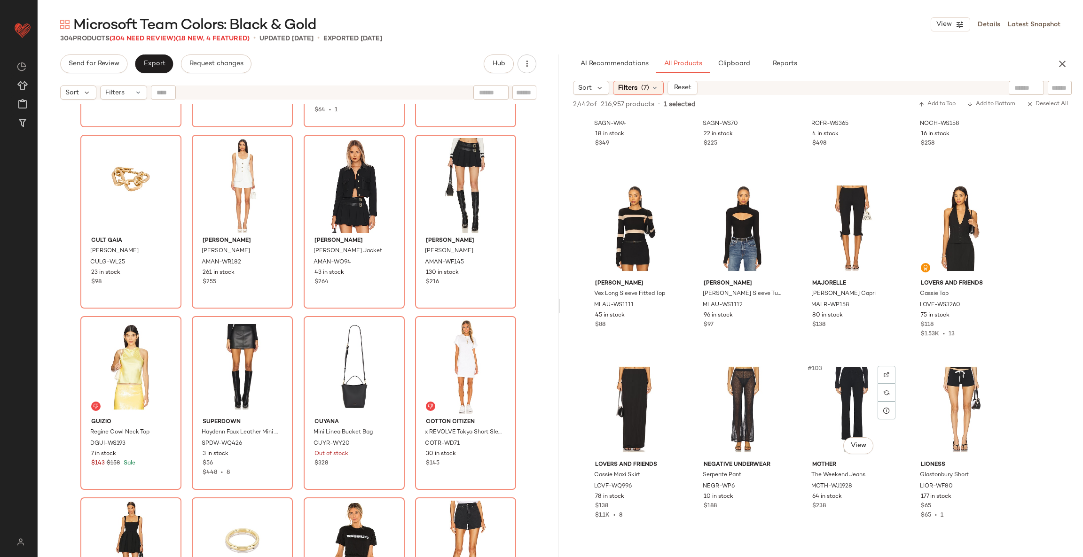
scroll to position [4291, 0]
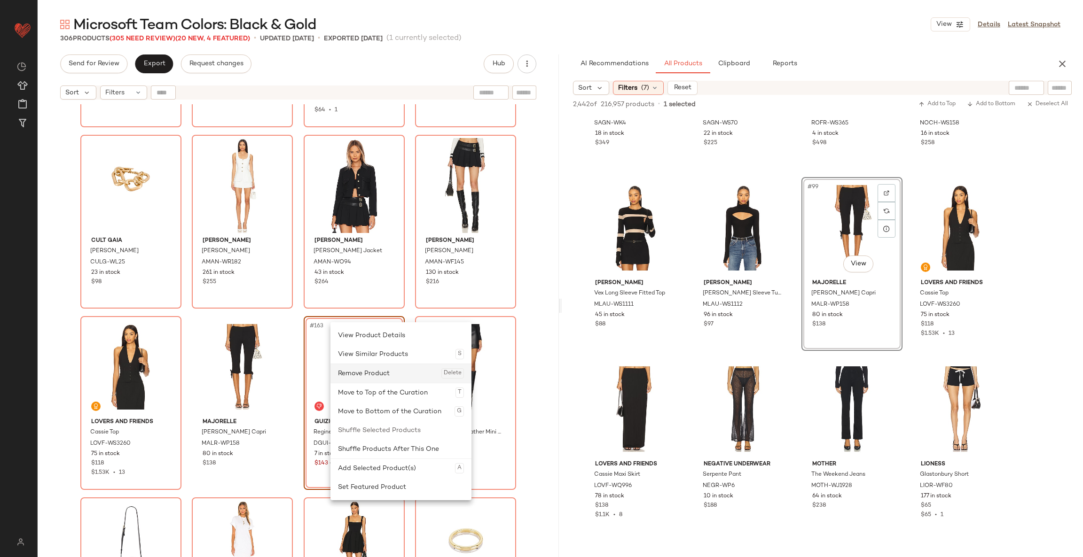
click at [356, 376] on div "Remove Product Delete" at bounding box center [401, 373] width 126 height 19
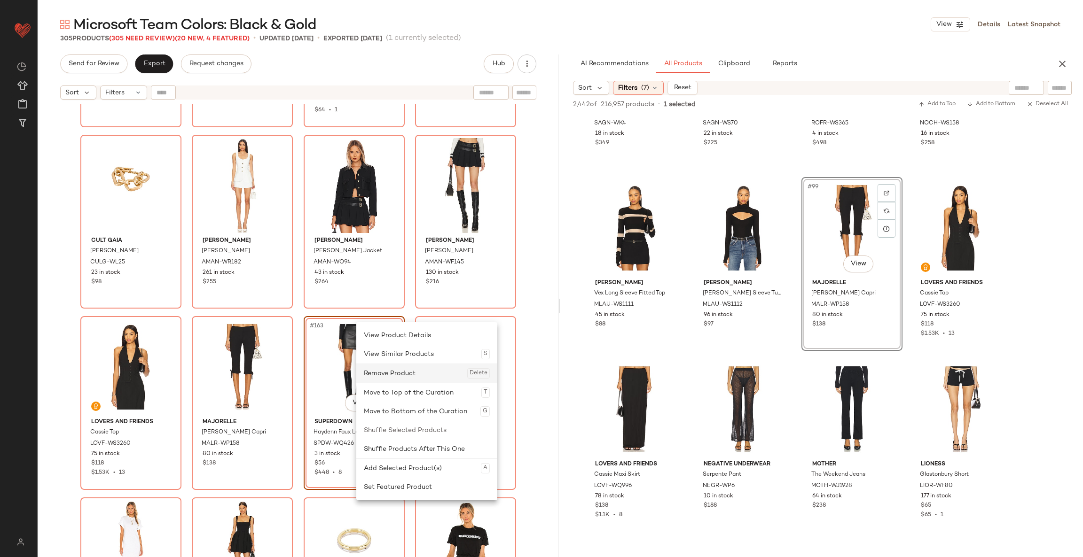
click at [390, 379] on div "Remove Product Delete" at bounding box center [427, 373] width 126 height 19
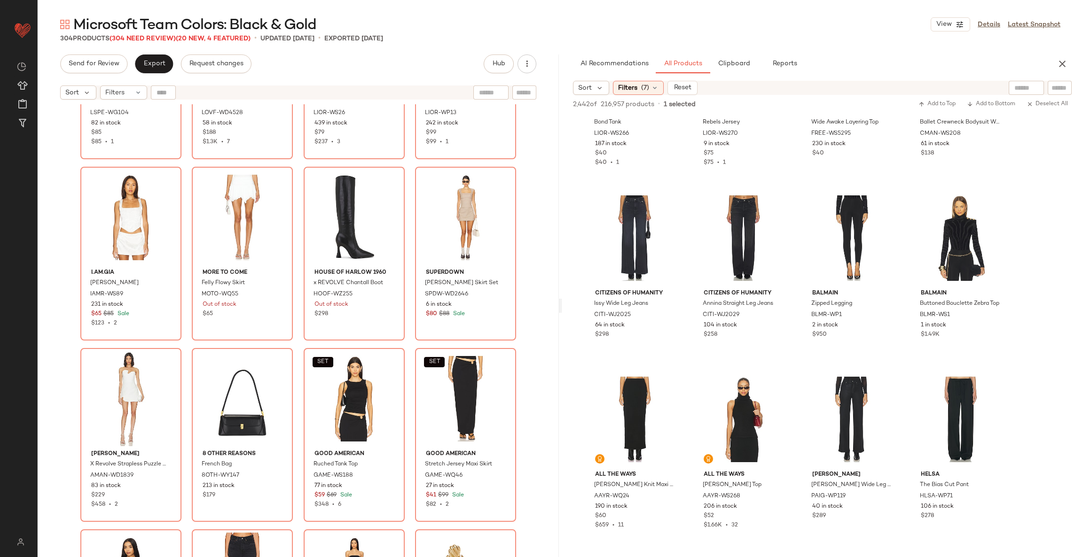
scroll to position [4851, 0]
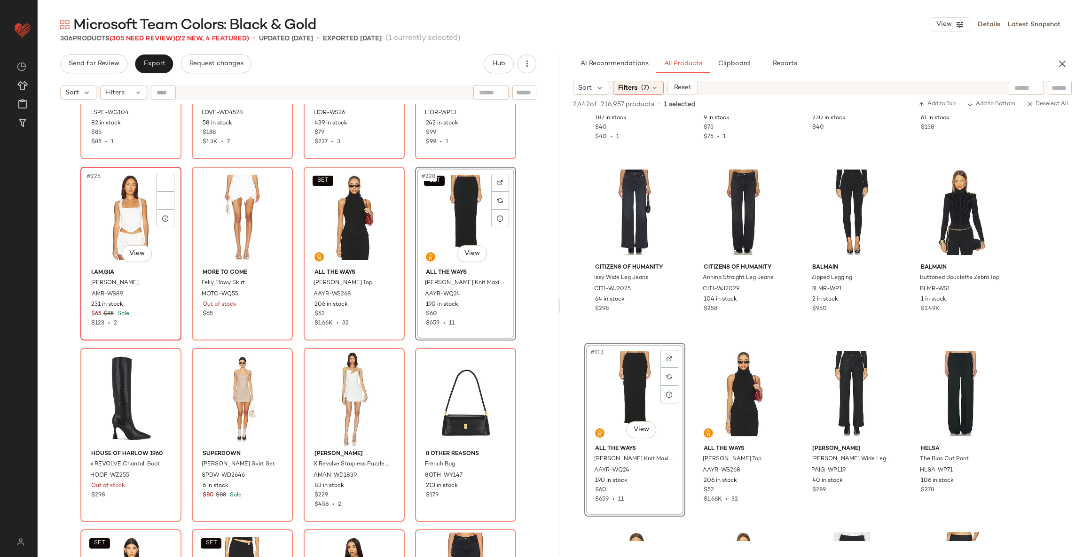
click at [125, 218] on div "#225 View" at bounding box center [131, 217] width 94 height 95
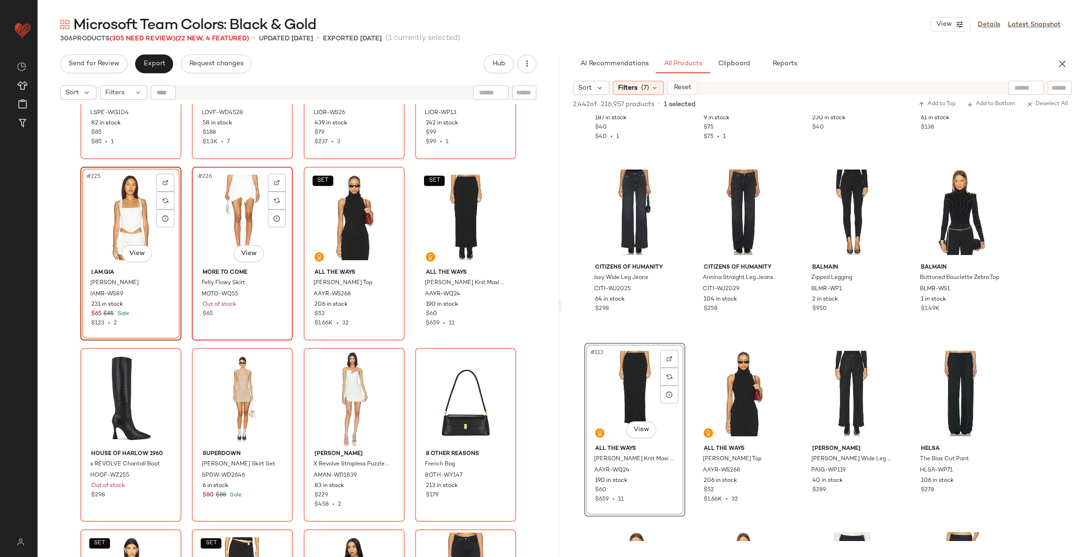
click at [242, 211] on div "#226 View" at bounding box center [242, 217] width 94 height 95
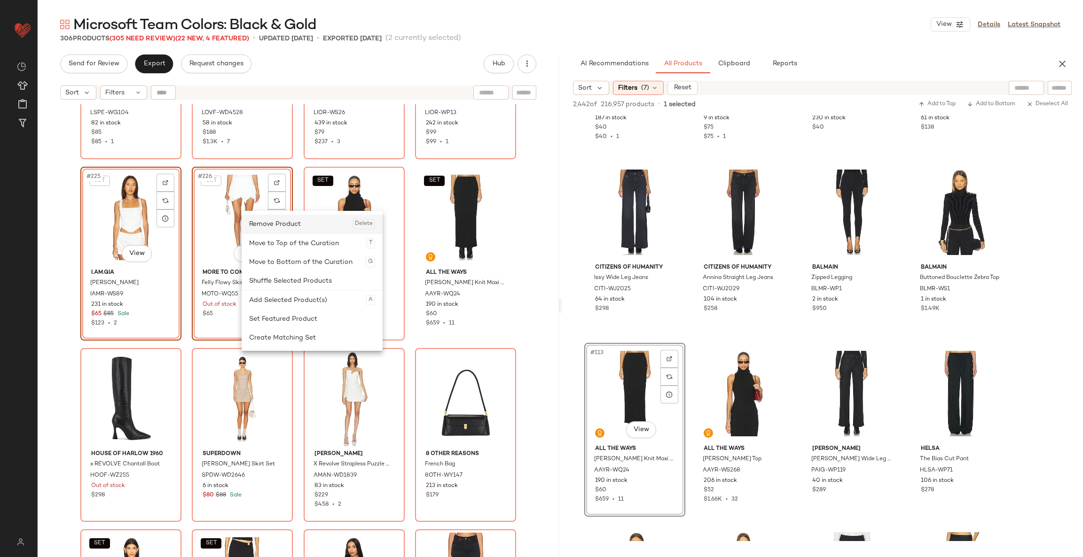
click at [269, 226] on div "Remove Product Delete" at bounding box center [312, 224] width 126 height 19
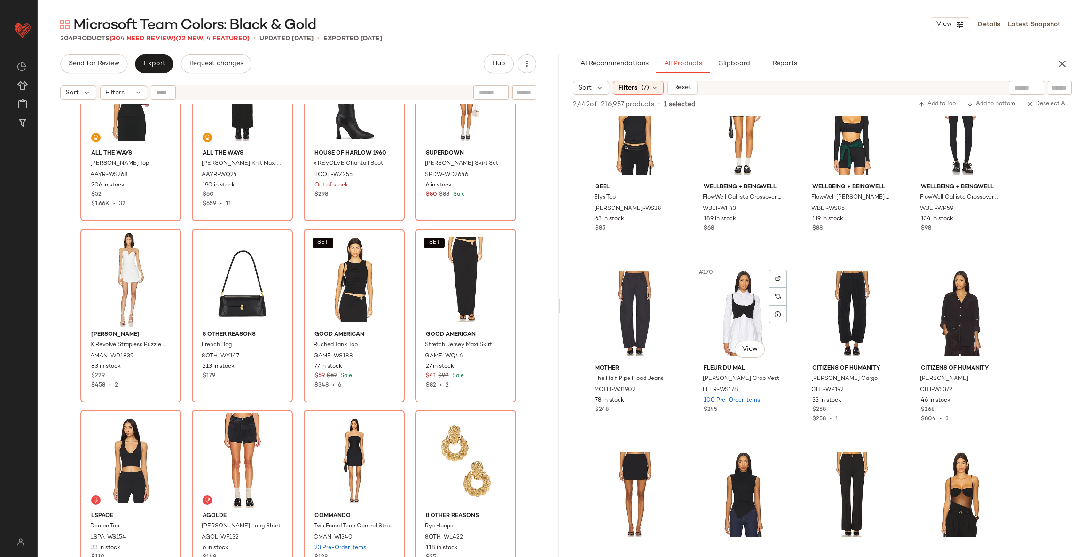
scroll to position [7483, 0]
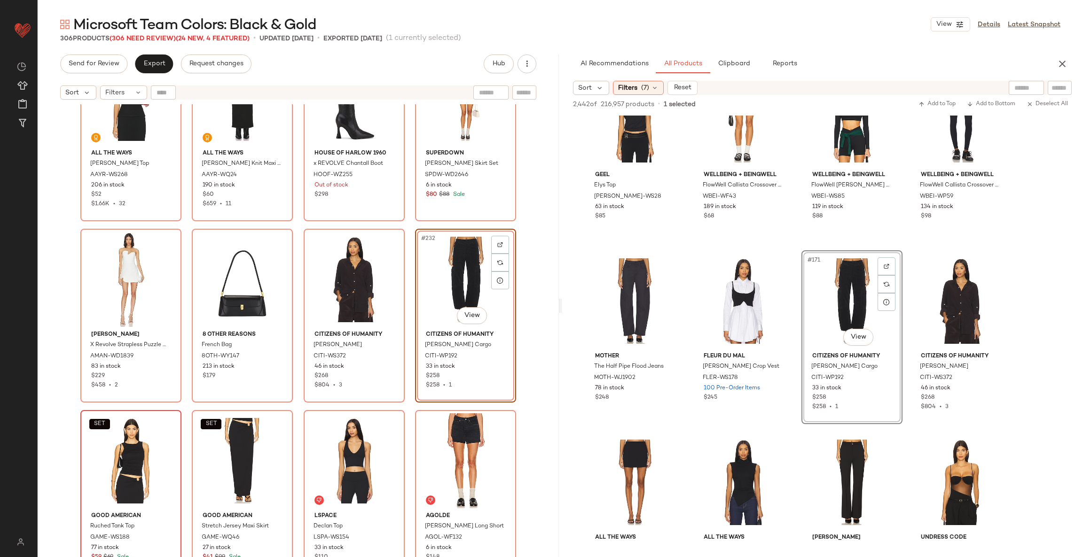
click at [134, 447] on div "SET" at bounding box center [131, 460] width 94 height 95
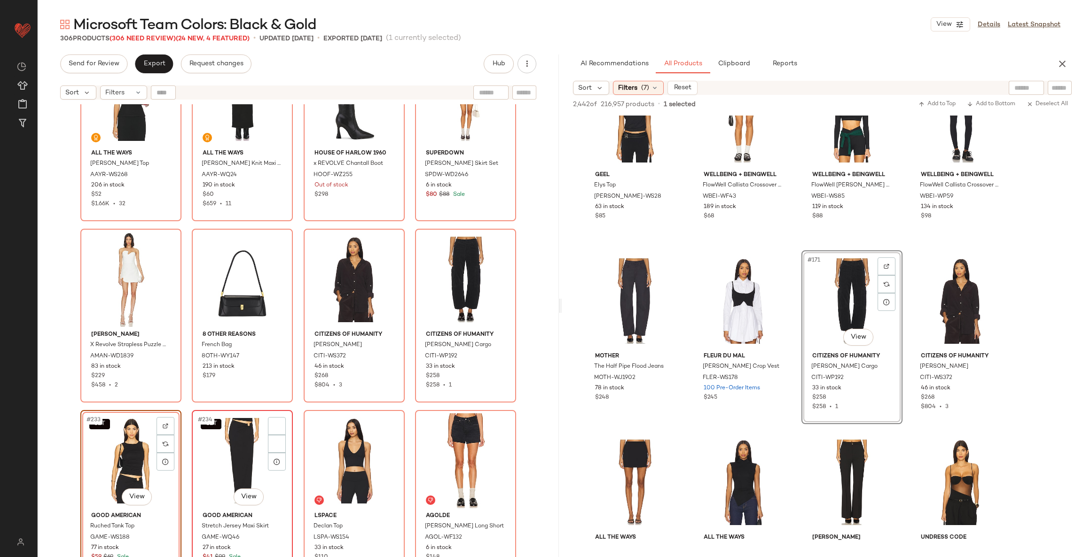
click at [239, 450] on div "SET #234 View" at bounding box center [242, 460] width 94 height 95
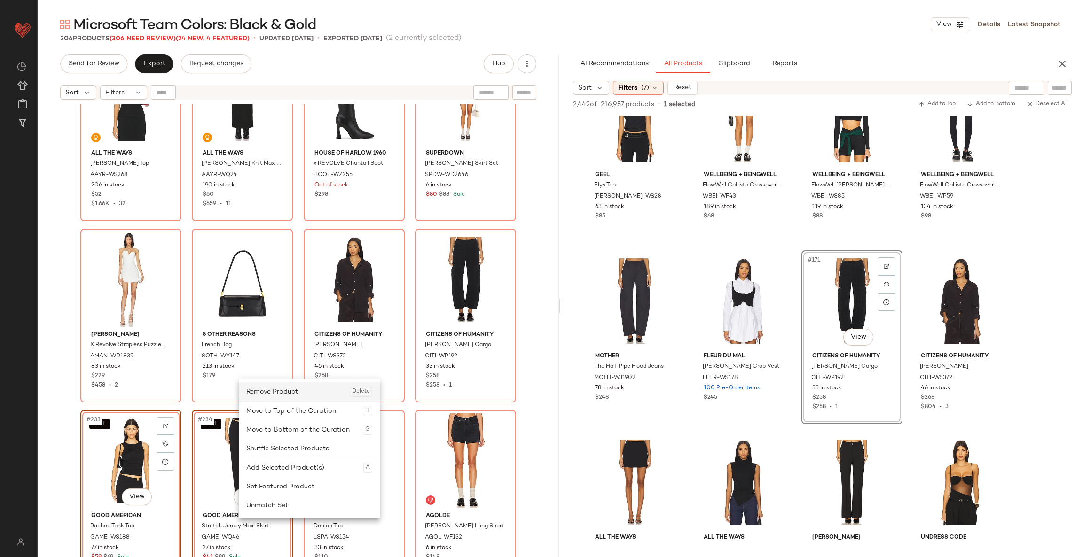
click at [284, 396] on div "Remove Product Delete" at bounding box center [309, 391] width 126 height 19
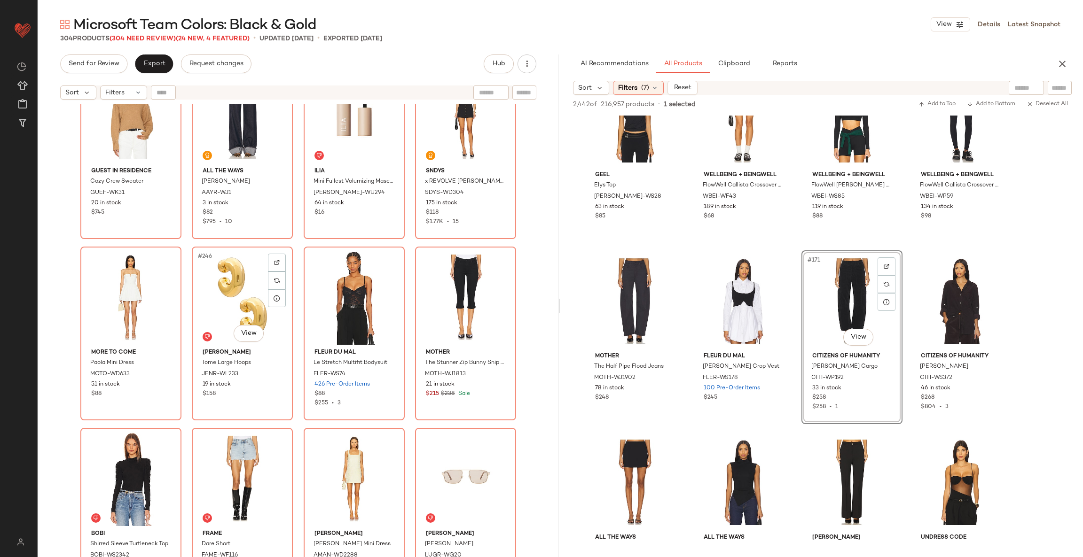
scroll to position [10931, 0]
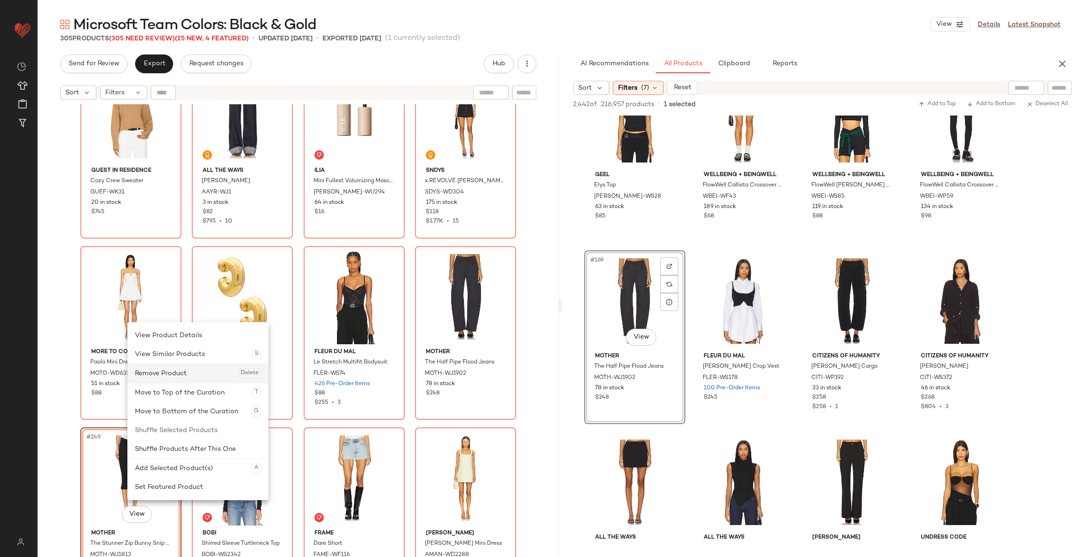
click at [176, 374] on div "Remove Product Delete" at bounding box center [198, 373] width 126 height 19
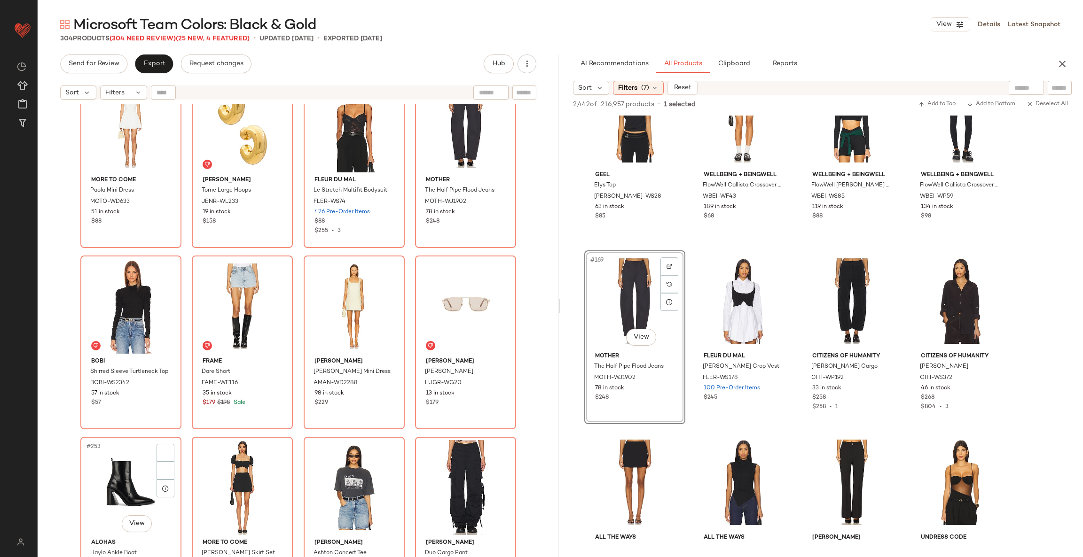
scroll to position [11213, 0]
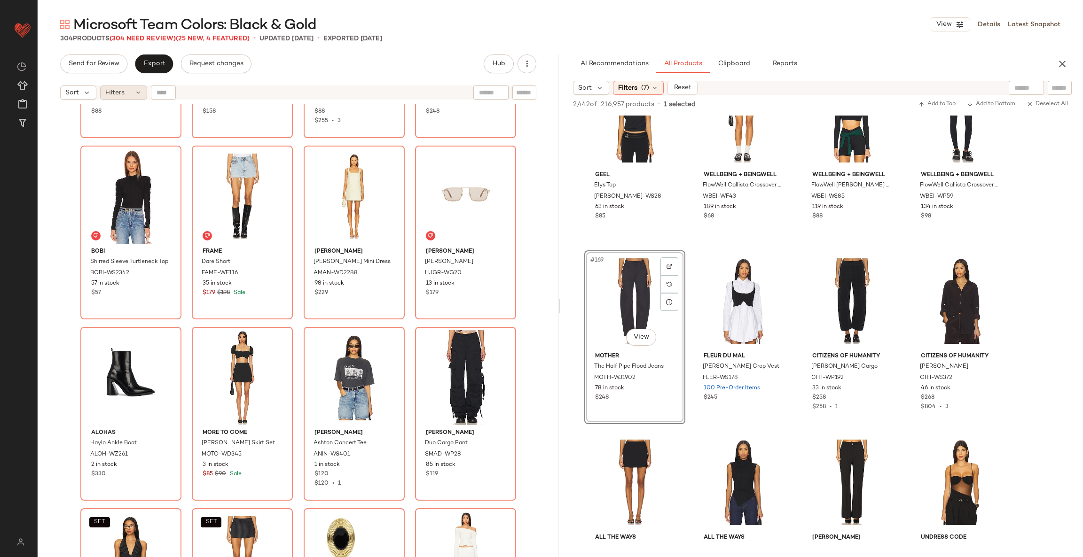
click at [140, 92] on icon at bounding box center [138, 93] width 8 height 8
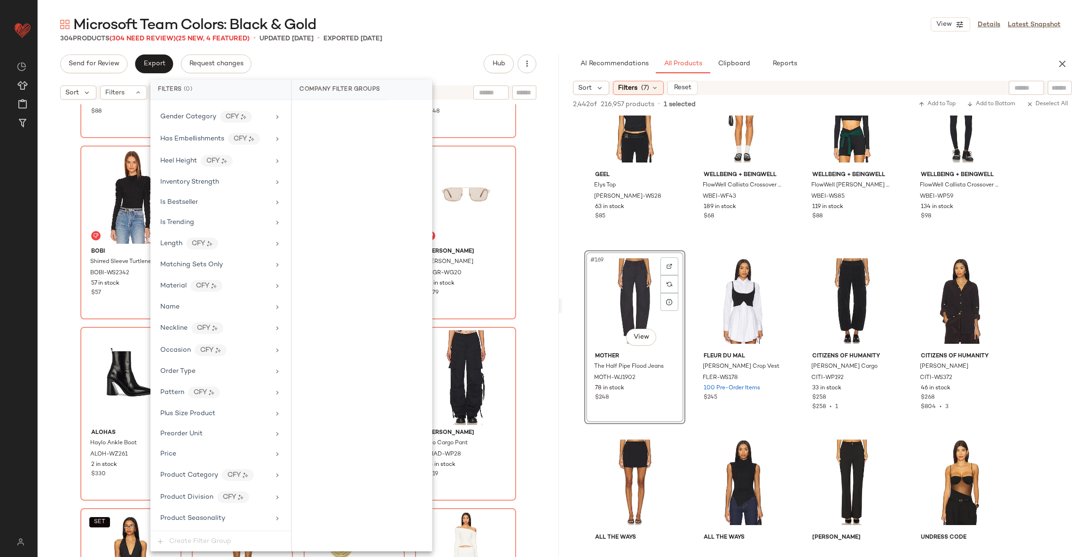
scroll to position [769, 0]
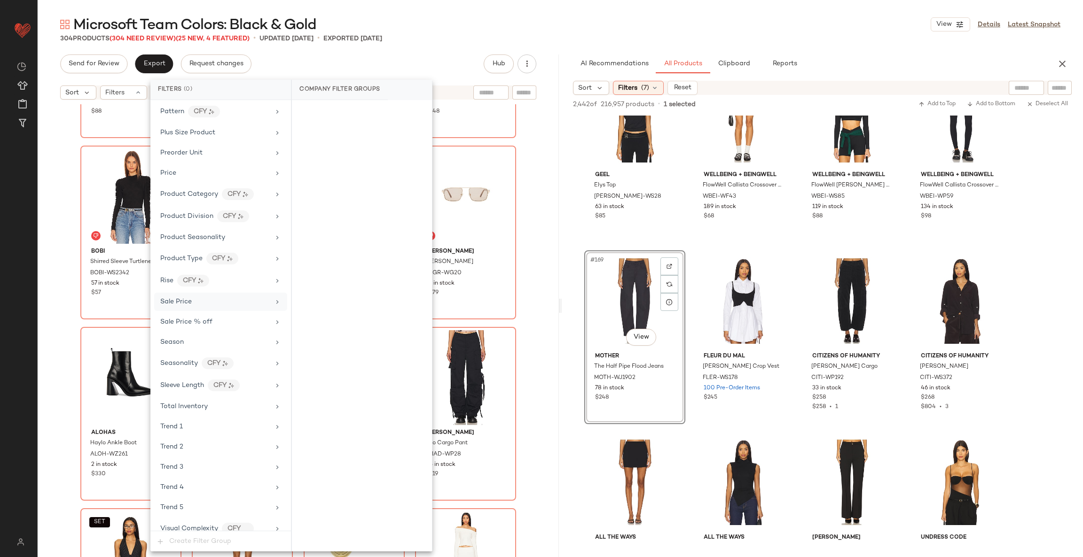
click at [190, 305] on span "Sale Price" at bounding box center [175, 301] width 31 height 7
click at [315, 110] on div "On sale" at bounding box center [362, 112] width 133 height 17
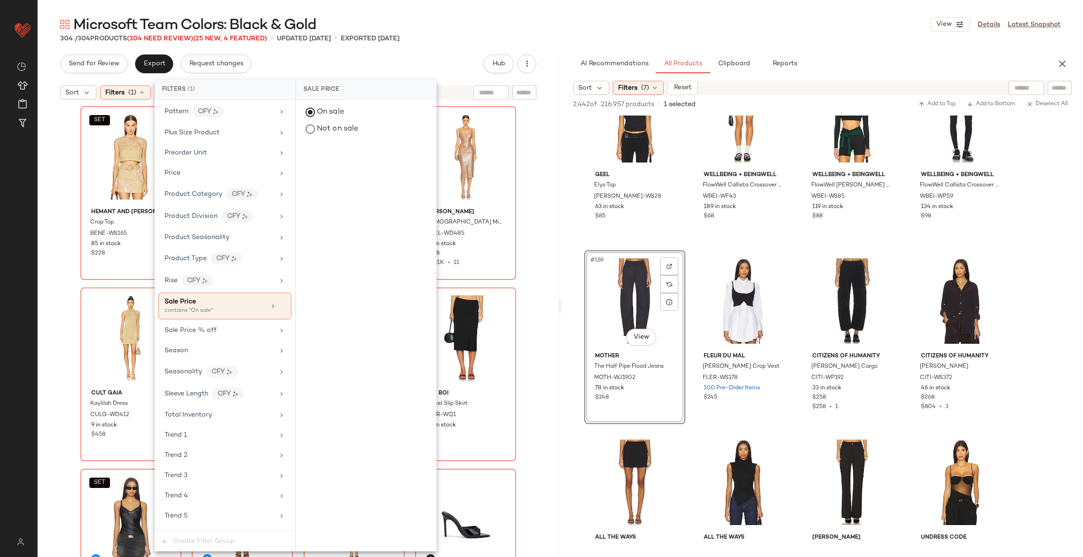
click at [525, 180] on div "SET HEMANT AND NANDITA Crop Top BENE-WS165 85 in stock $228 SET HEMANT AND NAND…" at bounding box center [298, 342] width 521 height 476
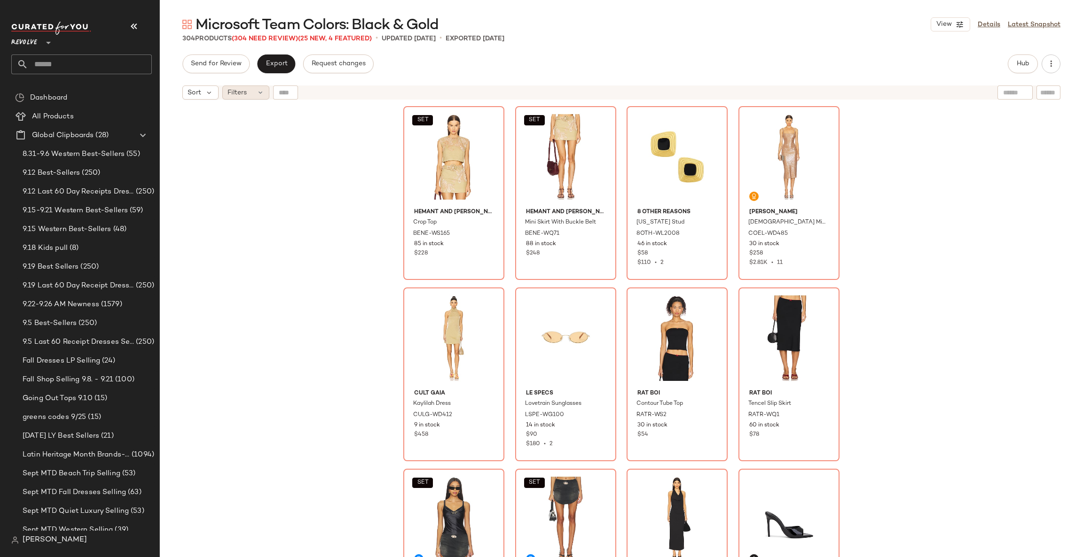
click at [255, 87] on div "Filters" at bounding box center [245, 93] width 47 height 14
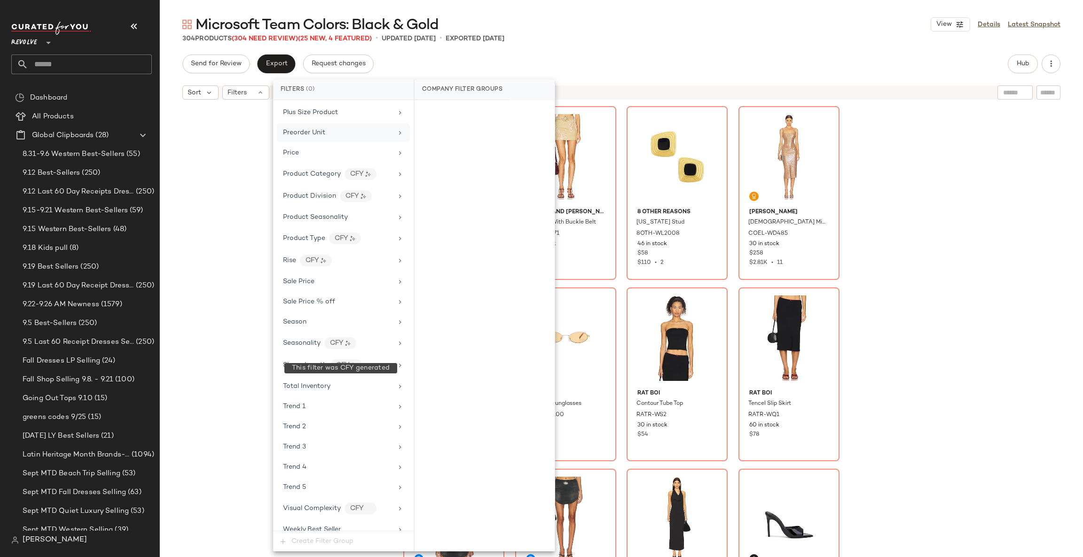
scroll to position [790, 0]
click at [320, 284] on div "Sale Price" at bounding box center [337, 281] width 109 height 10
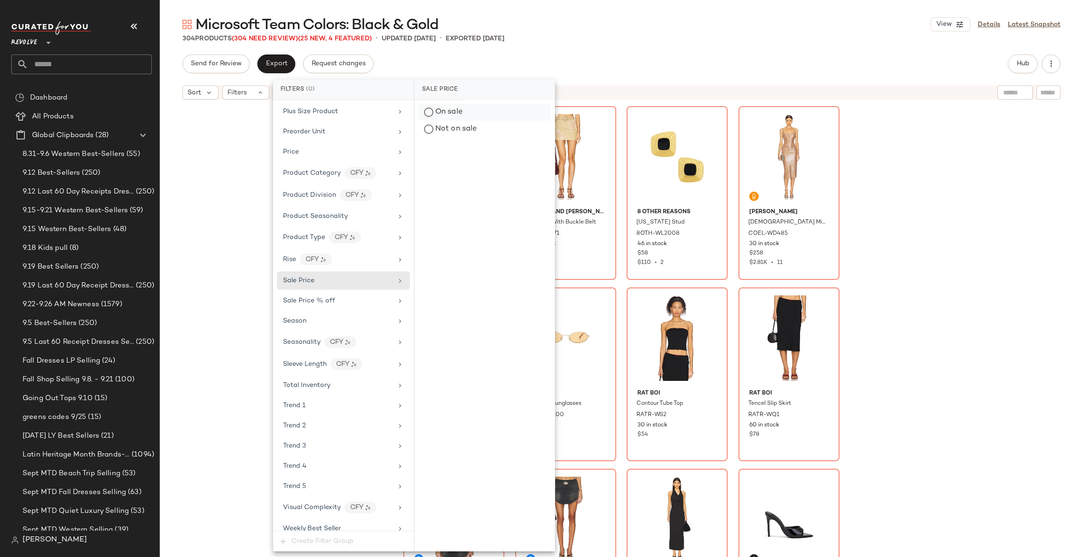
click at [441, 115] on div "On sale" at bounding box center [484, 112] width 133 height 17
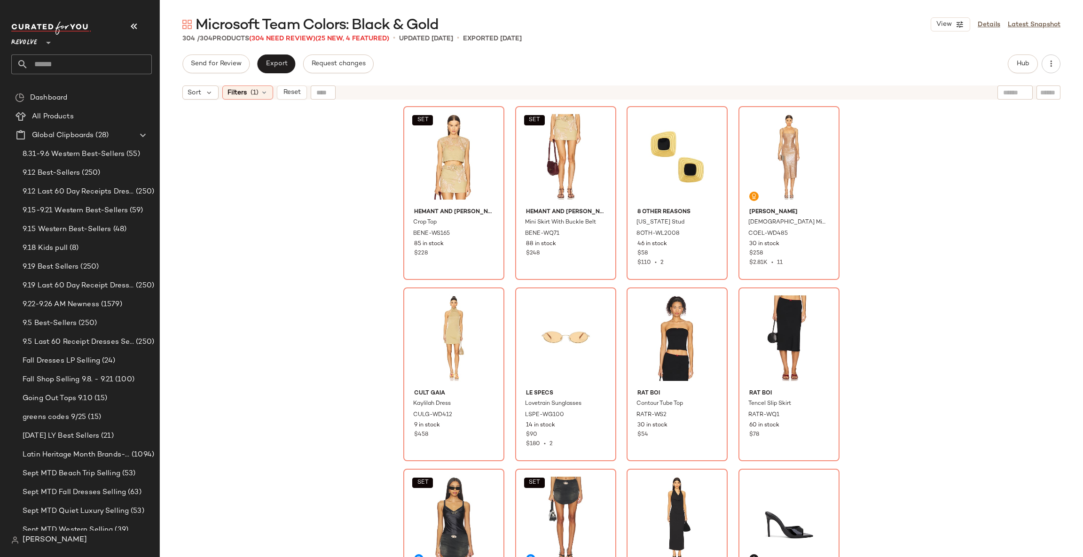
click at [0, 515] on nav "Revolve ** Dashboard All Products Global Clipboards (28) 8.31-9.6 Western Best-…" at bounding box center [80, 278] width 160 height 557
drag, startPoint x: 0, startPoint y: 532, endPoint x: 342, endPoint y: 279, distance: 425.0
click at [342, 279] on div "SET HEMANT AND NANDITA Crop Top BENE-WS165 85 in stock $228 SET HEMANT AND NAND…" at bounding box center [621, 342] width 923 height 476
click at [279, 50] on div "Microsoft Team Colors: Black & Gold View Details Latest Snapshot 304 / 304 Prod…" at bounding box center [621, 286] width 923 height 542
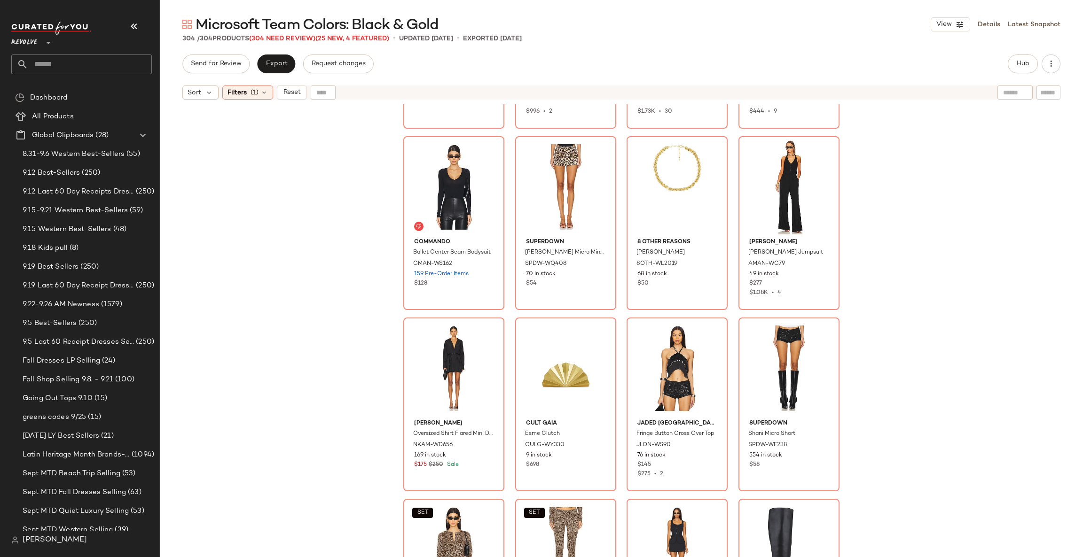
scroll to position [706, 0]
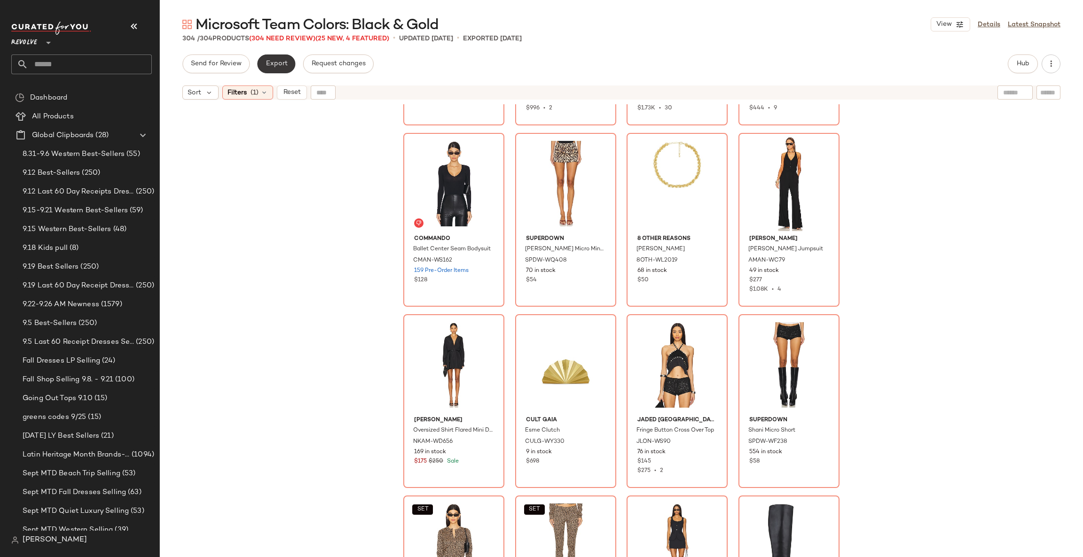
click at [281, 59] on button "Export" at bounding box center [276, 64] width 38 height 19
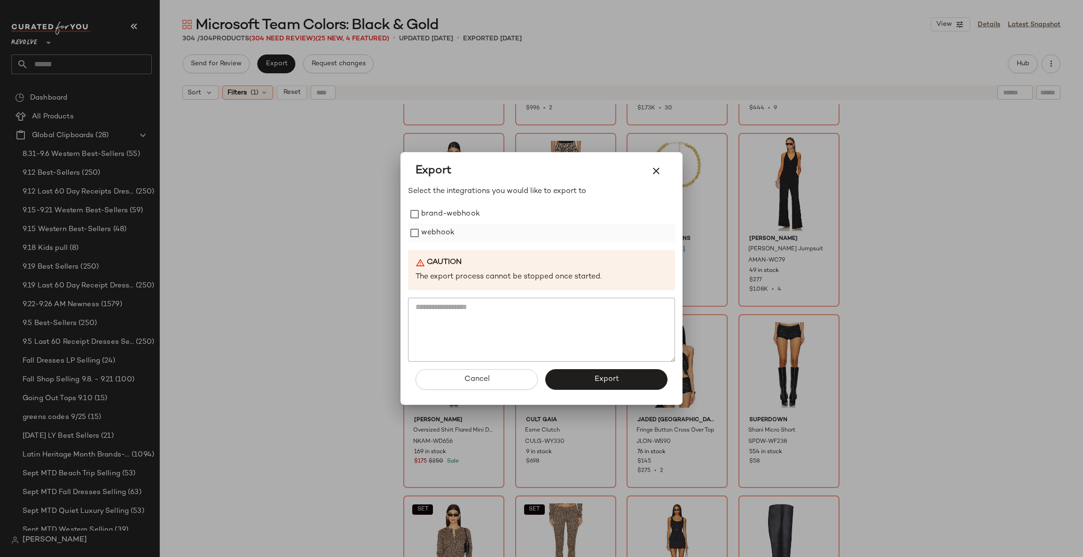
click at [444, 234] on label "webhook" at bounding box center [437, 233] width 33 height 19
click at [588, 379] on button "Export" at bounding box center [606, 379] width 122 height 21
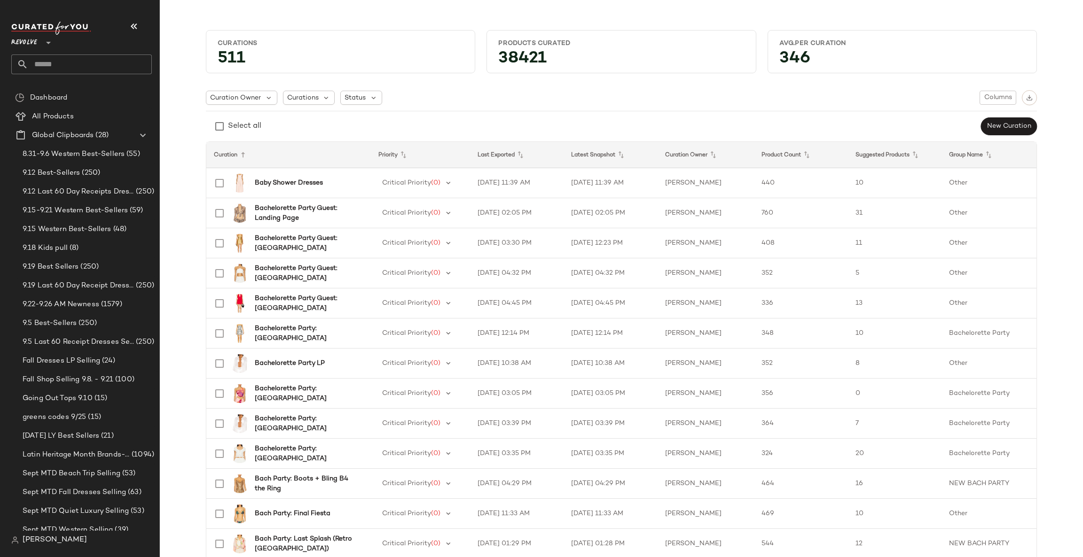
click at [72, 64] on input "text" at bounding box center [90, 65] width 124 height 20
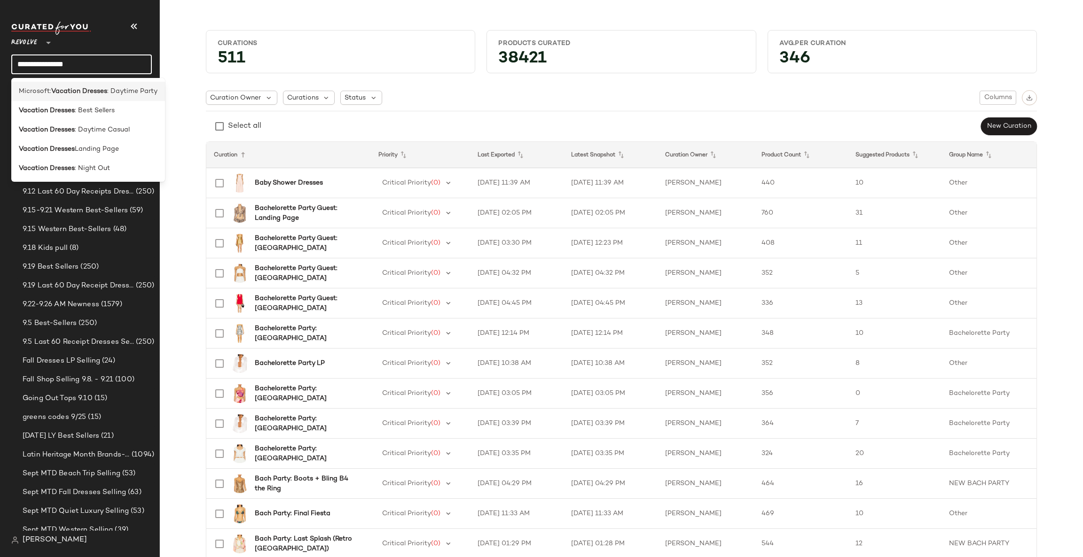
type input "**********"
click at [94, 95] on b "Vacation Dresses" at bounding box center [79, 91] width 56 height 10
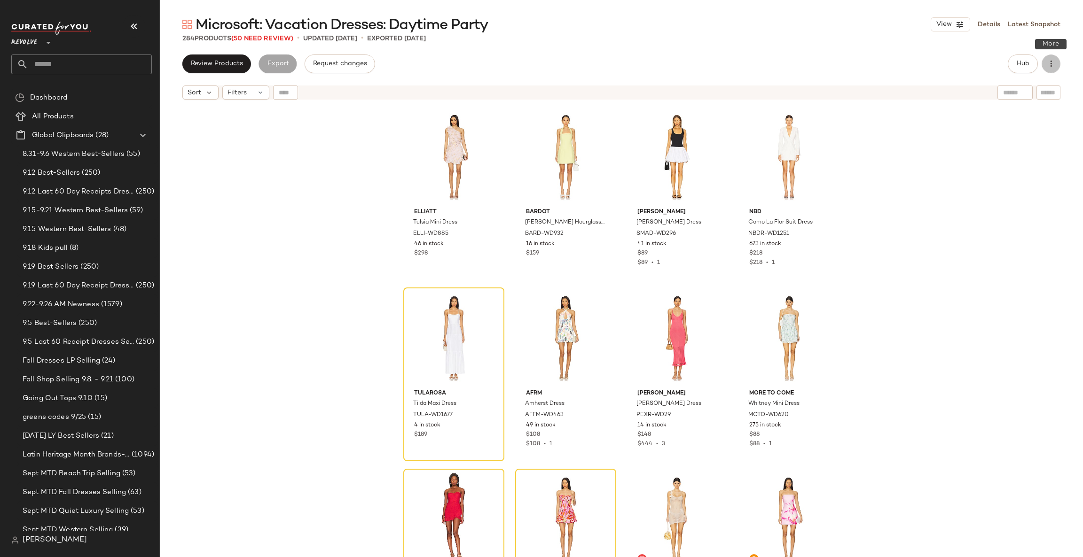
click at [1055, 55] on button "button" at bounding box center [1050, 64] width 19 height 19
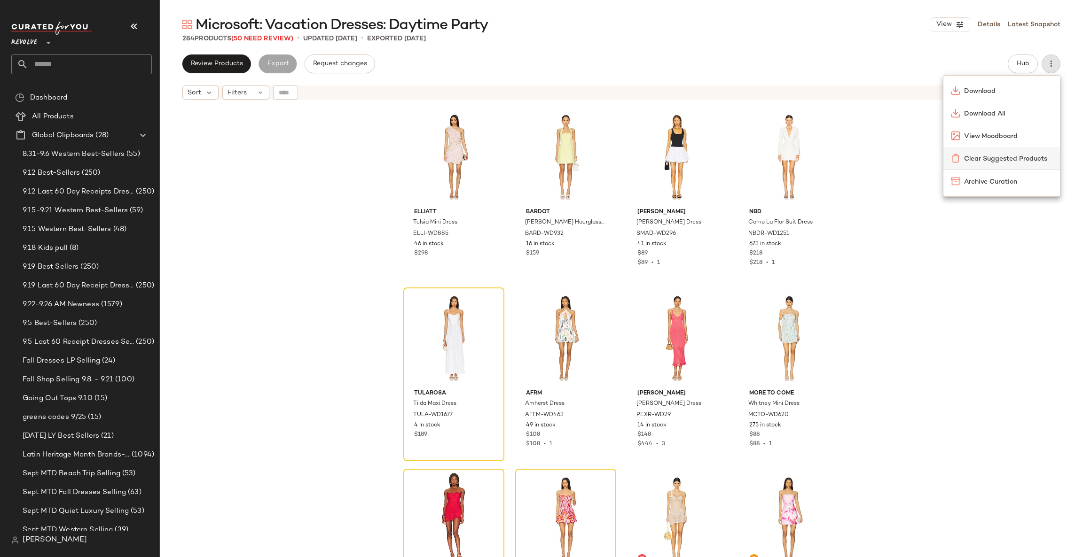
click at [957, 151] on div "Clear Suggested Products" at bounding box center [1001, 158] width 117 height 23
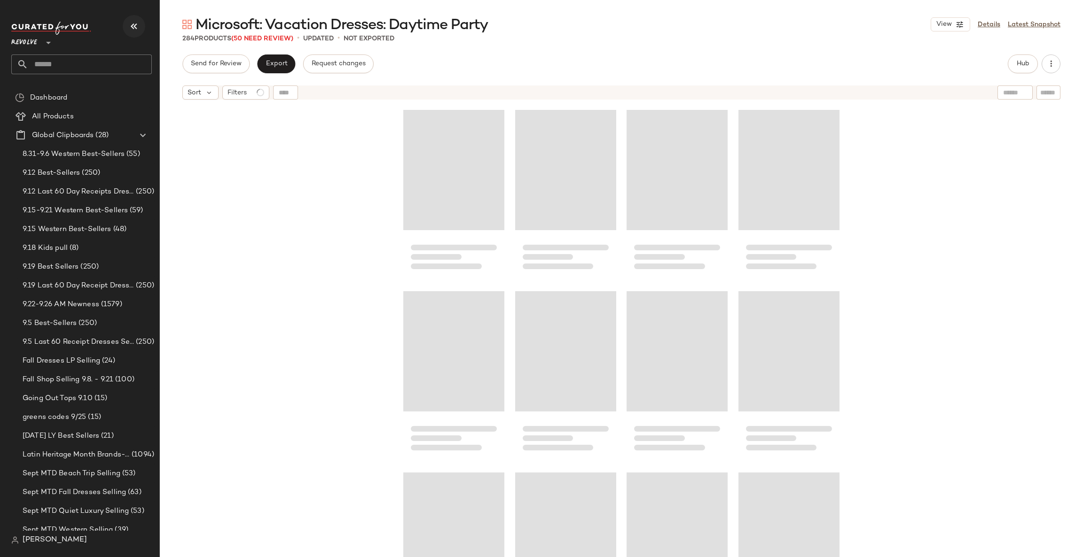
click at [134, 18] on button "button" at bounding box center [134, 26] width 23 height 23
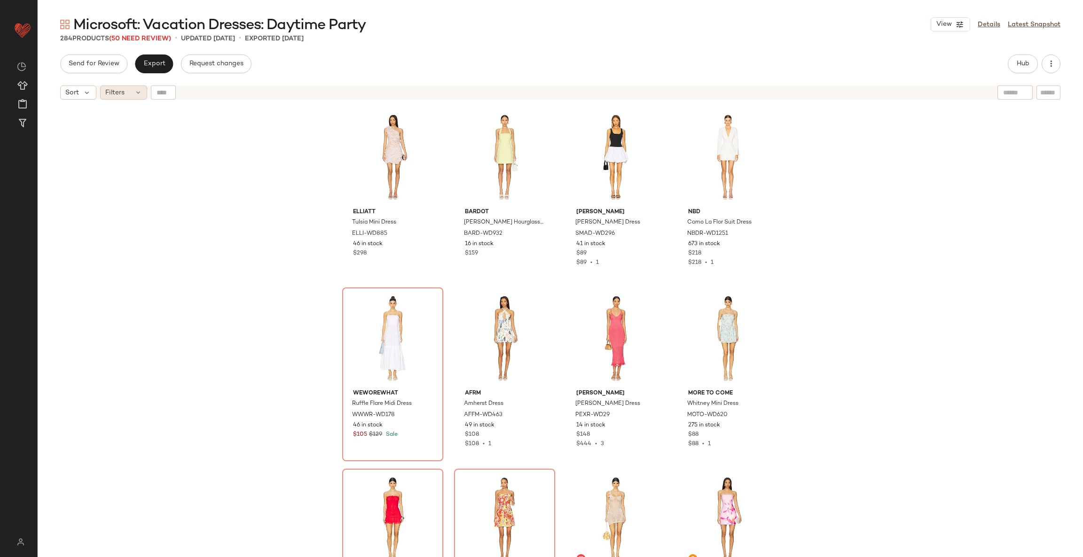
click at [128, 89] on div "Filters" at bounding box center [123, 93] width 47 height 14
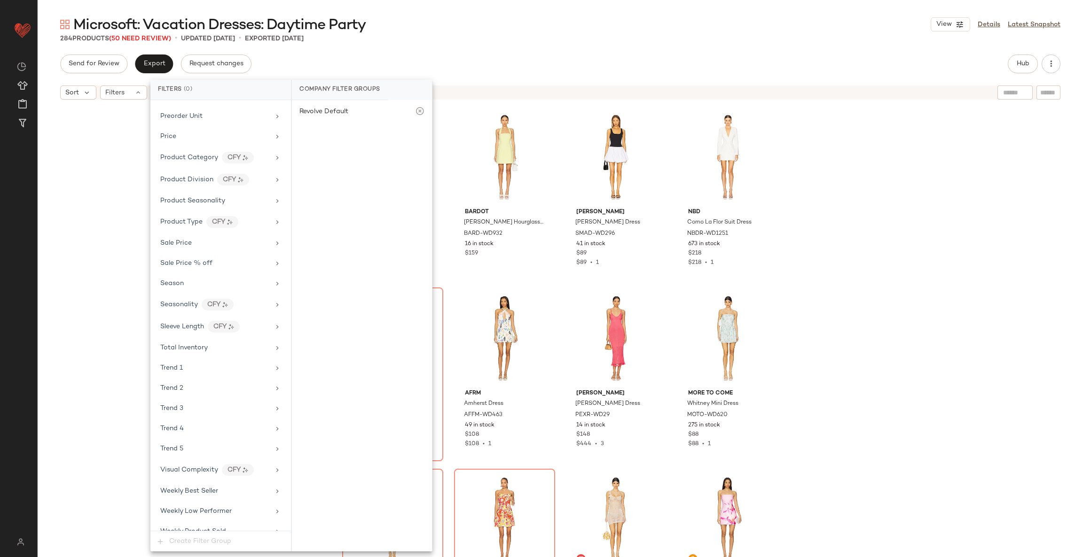
scroll to position [784, 0]
click at [179, 251] on div "Sale Price" at bounding box center [220, 242] width 133 height 18
click at [318, 111] on div "On sale" at bounding box center [362, 112] width 133 height 17
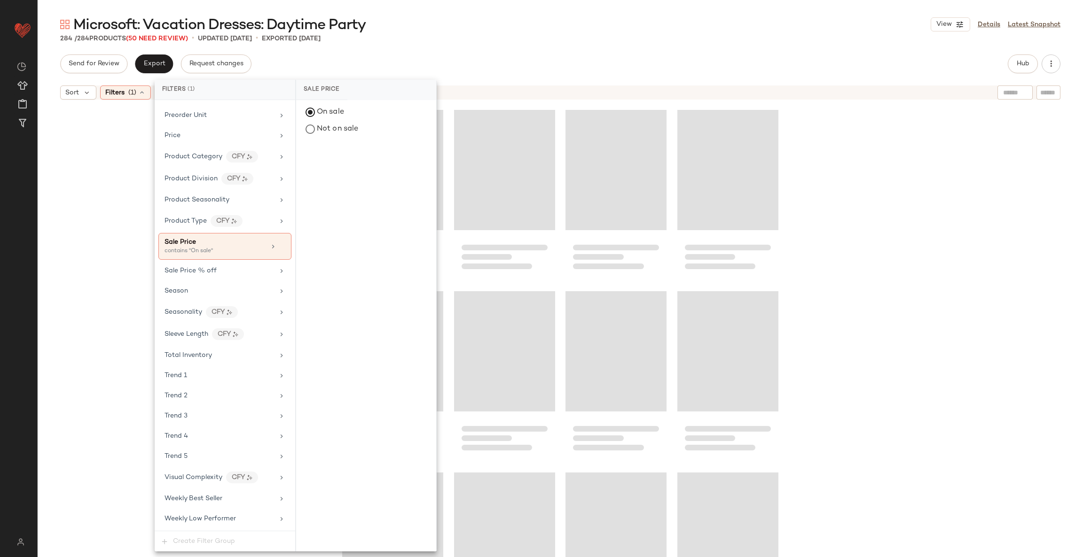
click at [834, 228] on div at bounding box center [560, 342] width 1045 height 476
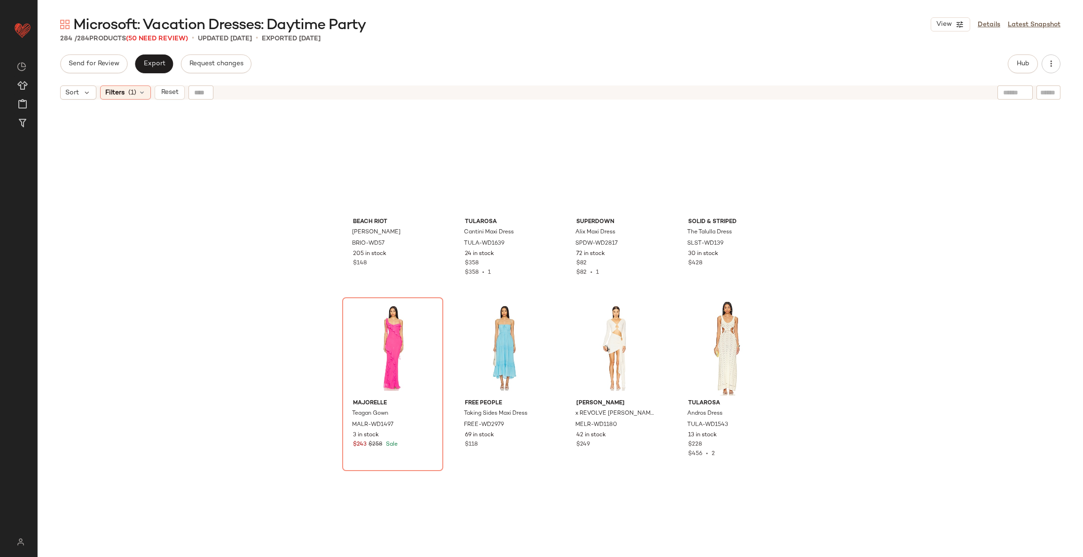
scroll to position [0, 0]
